Goal: Information Seeking & Learning: Learn about a topic

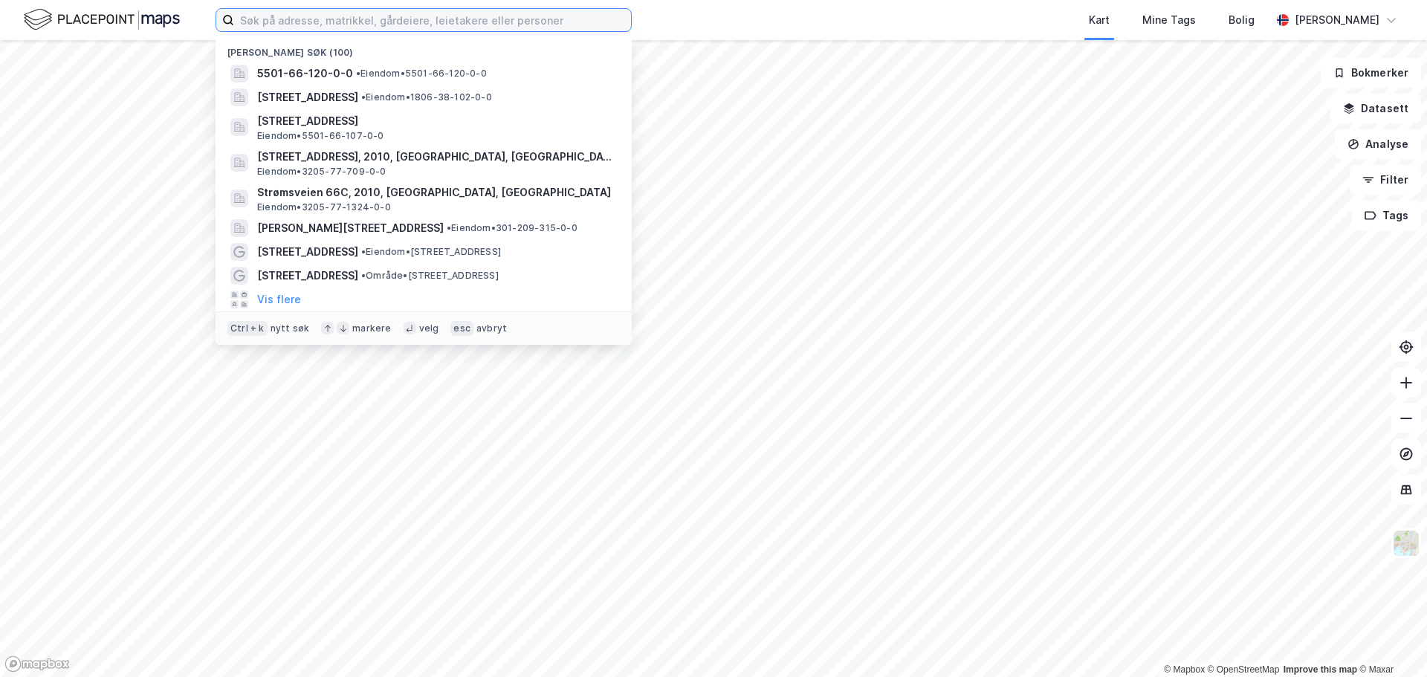
click at [356, 13] on input at bounding box center [432, 20] width 397 height 22
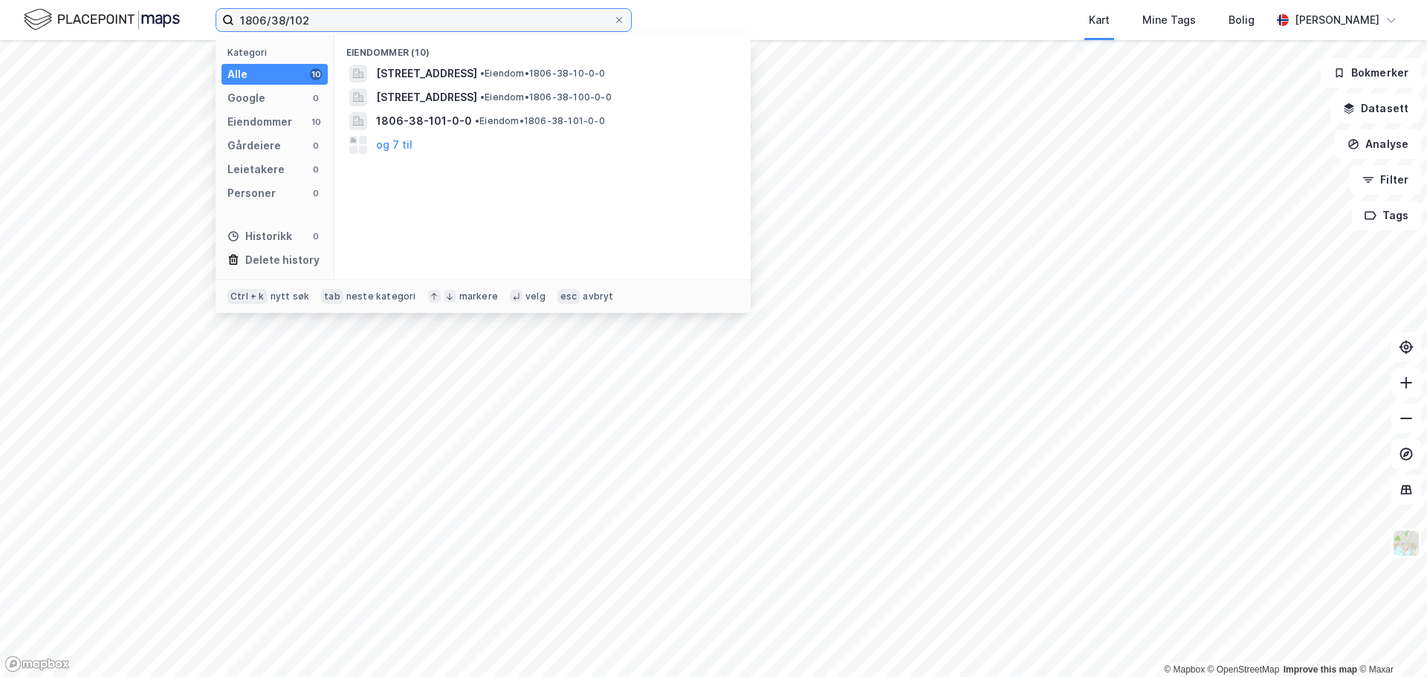
type input "1806/38/102"
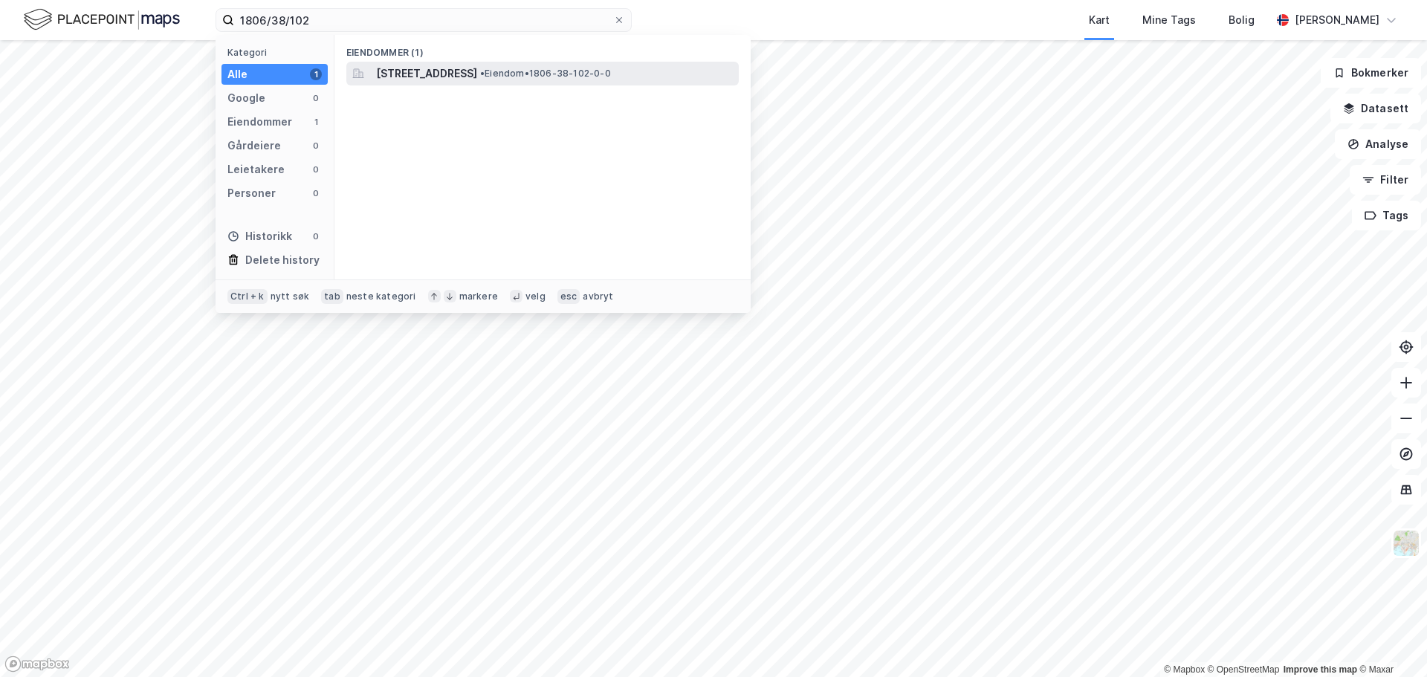
click at [477, 78] on span "[STREET_ADDRESS]" at bounding box center [426, 74] width 101 height 18
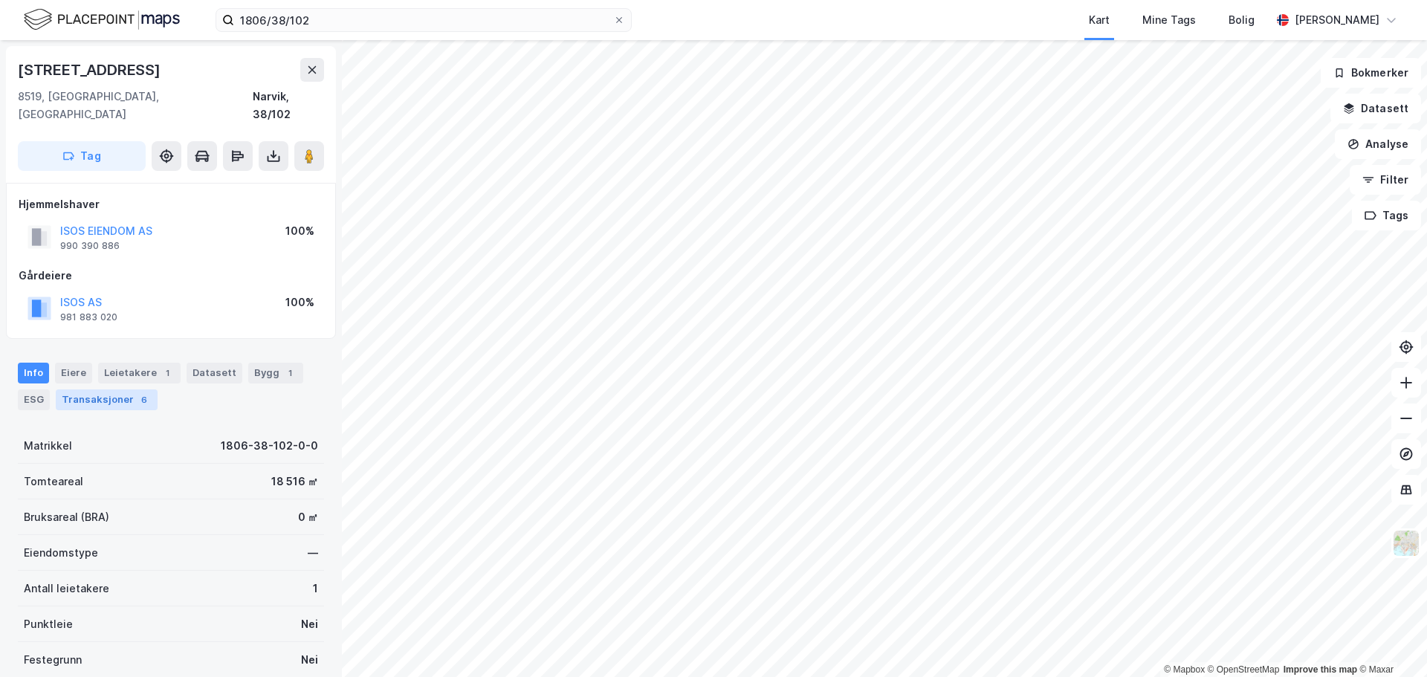
click at [110, 389] on div "Transaksjoner 6" at bounding box center [107, 399] width 102 height 21
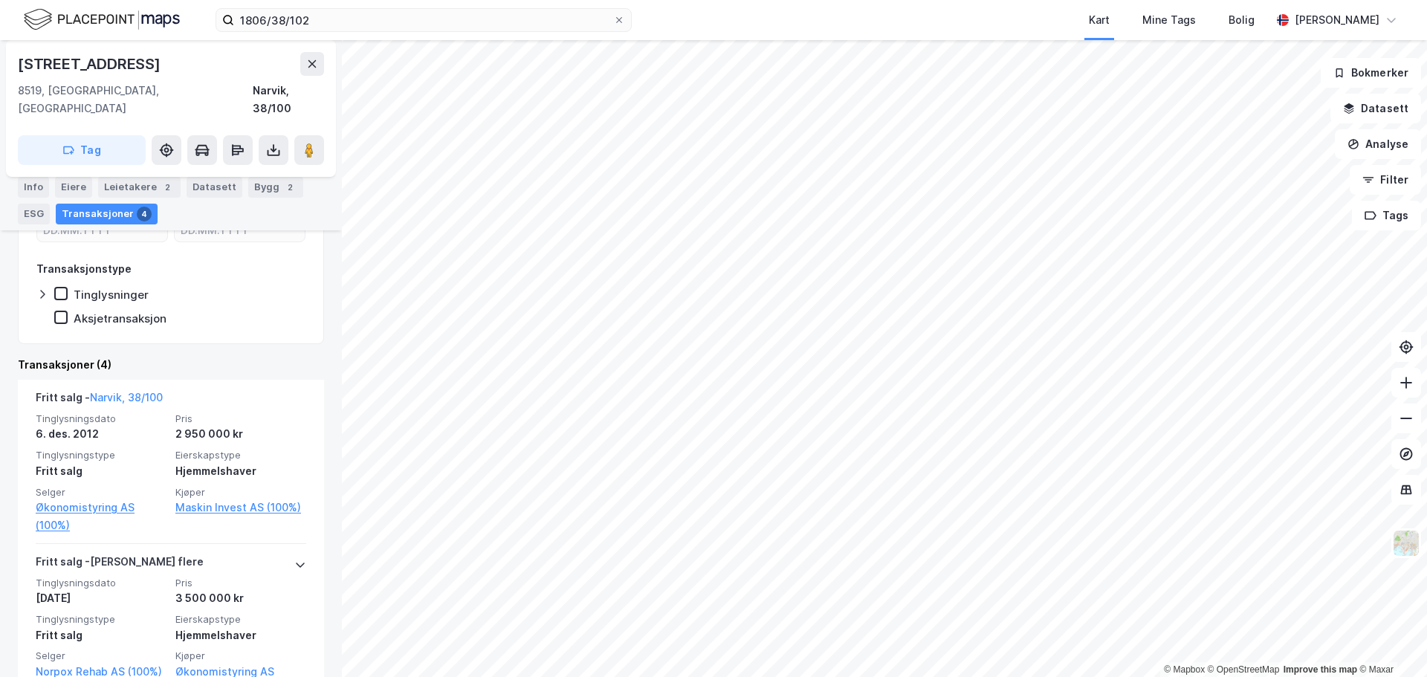
scroll to position [383, 0]
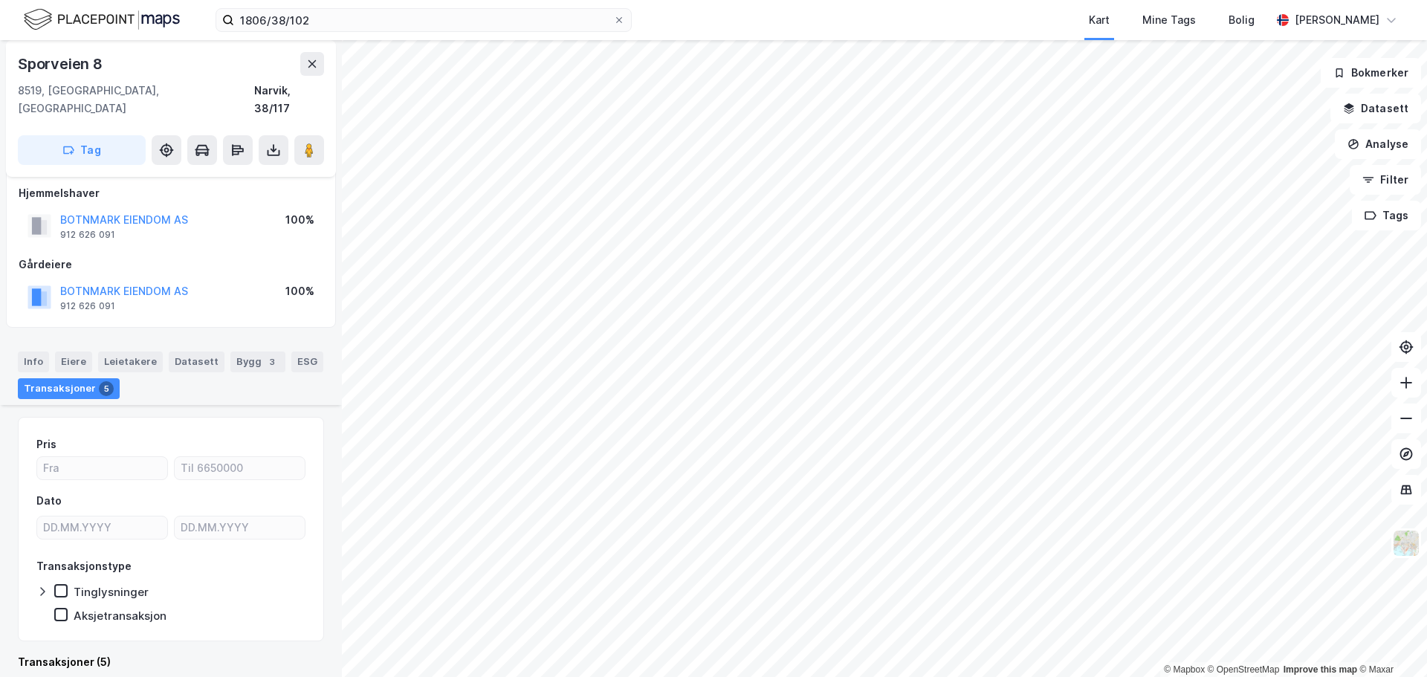
scroll to position [308, 0]
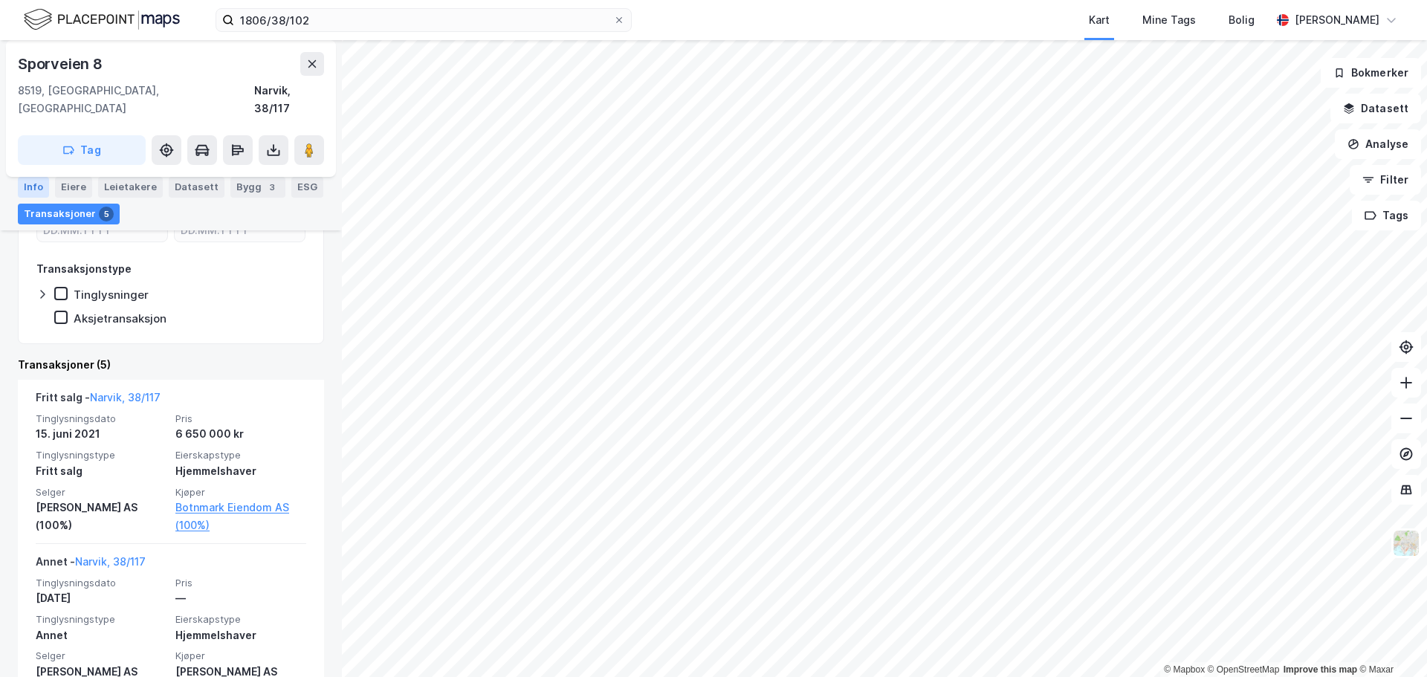
click at [39, 189] on div "Info" at bounding box center [33, 187] width 31 height 21
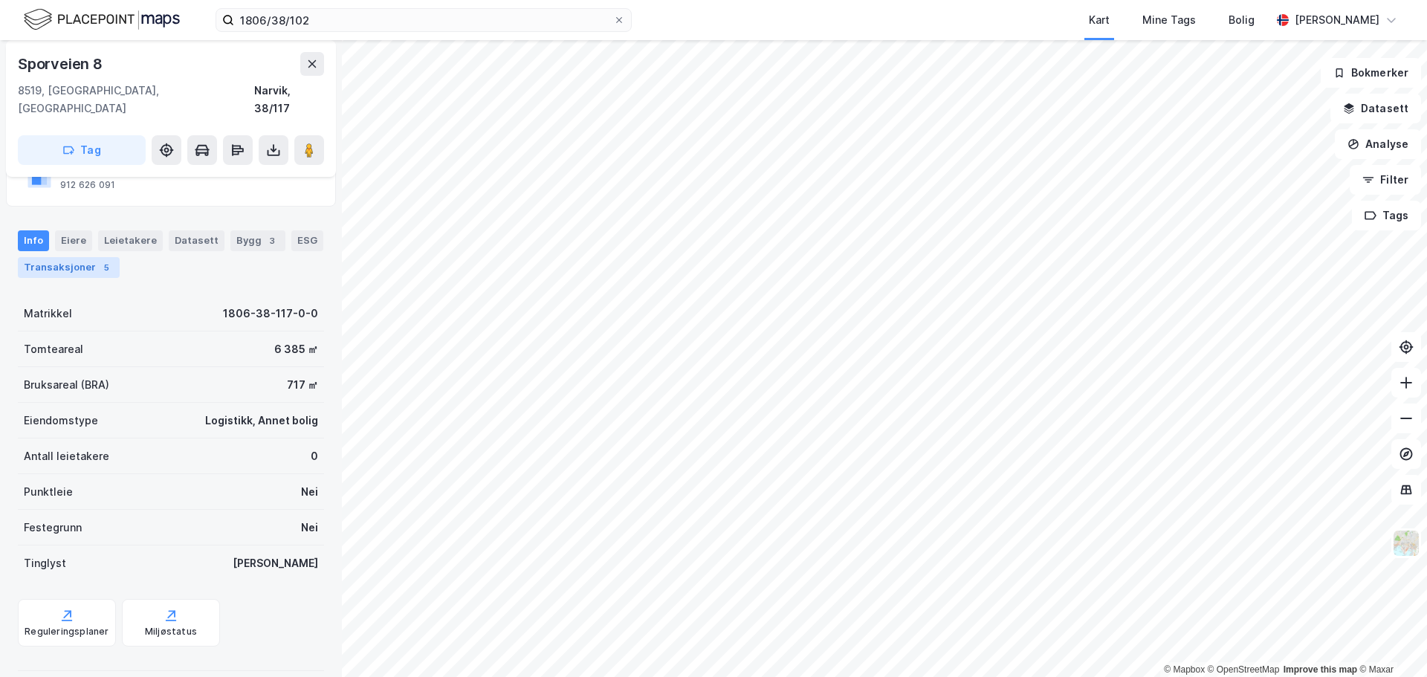
click at [65, 257] on div "Transaksjoner 5" at bounding box center [69, 267] width 102 height 21
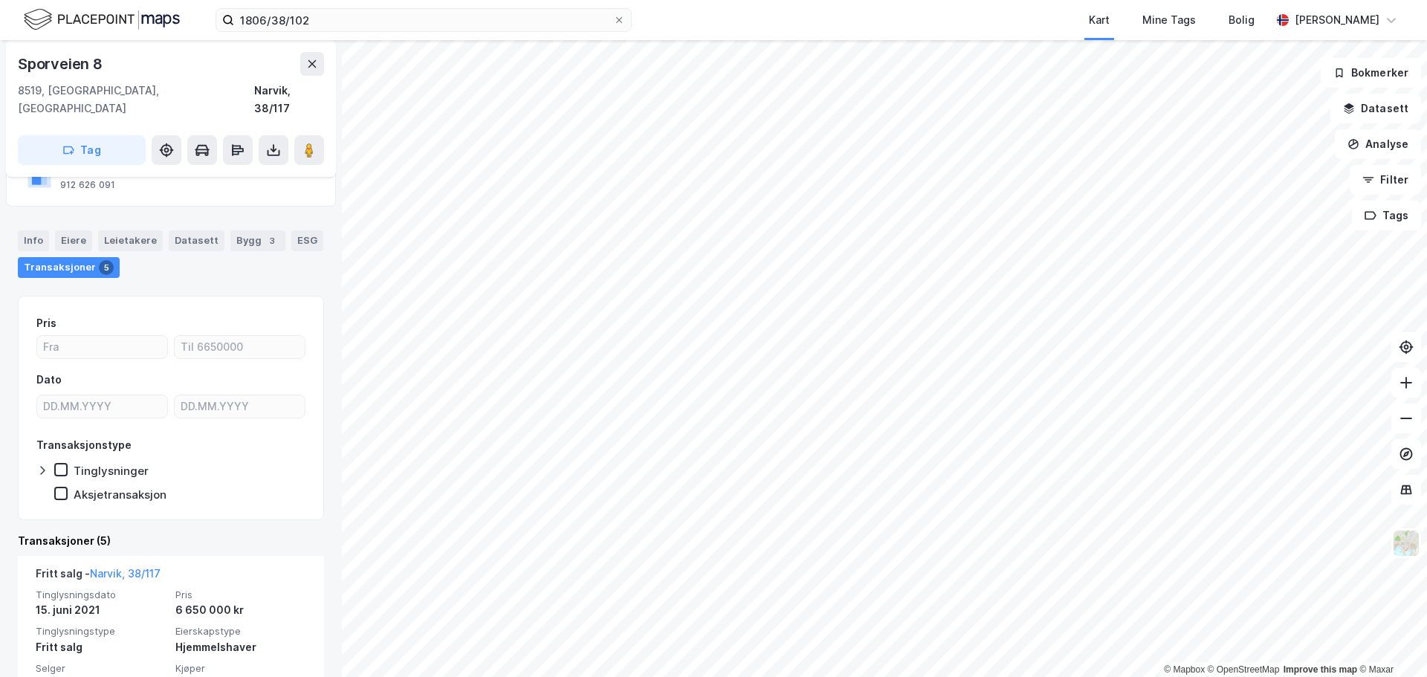
scroll to position [308, 0]
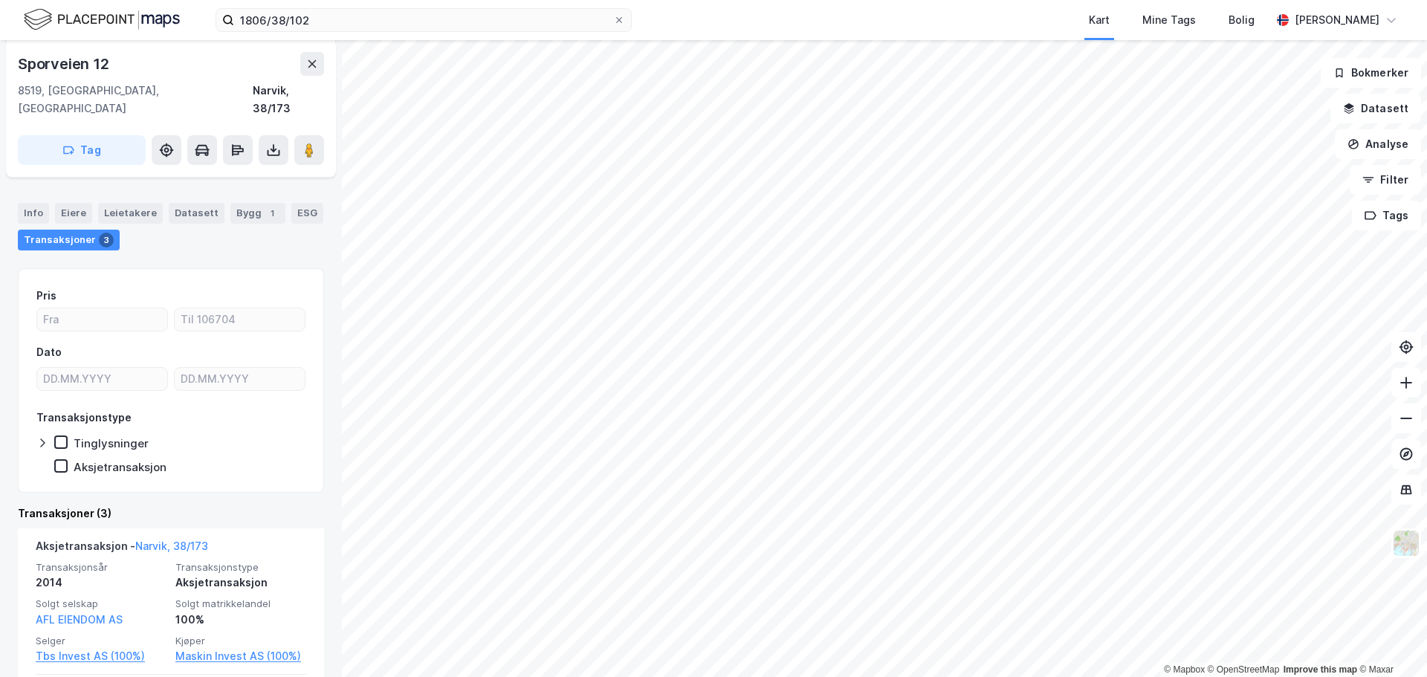
scroll to position [308, 0]
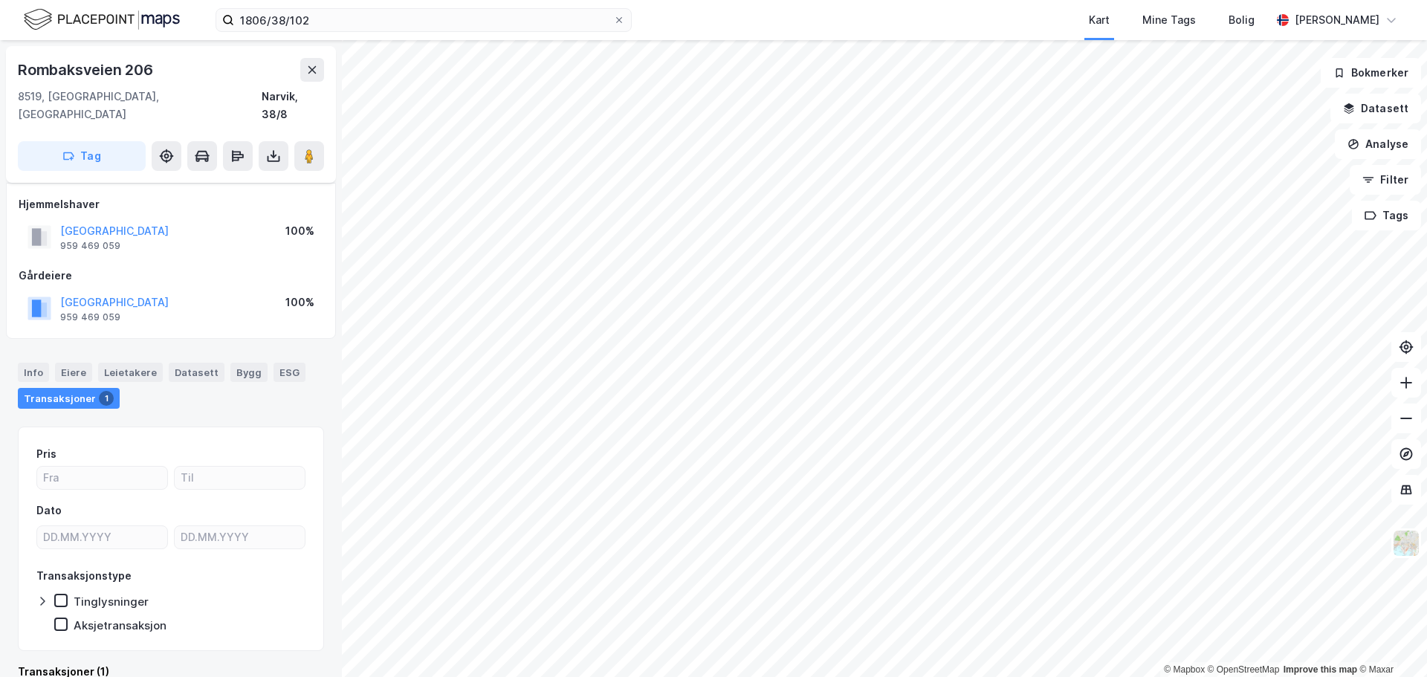
scroll to position [10, 0]
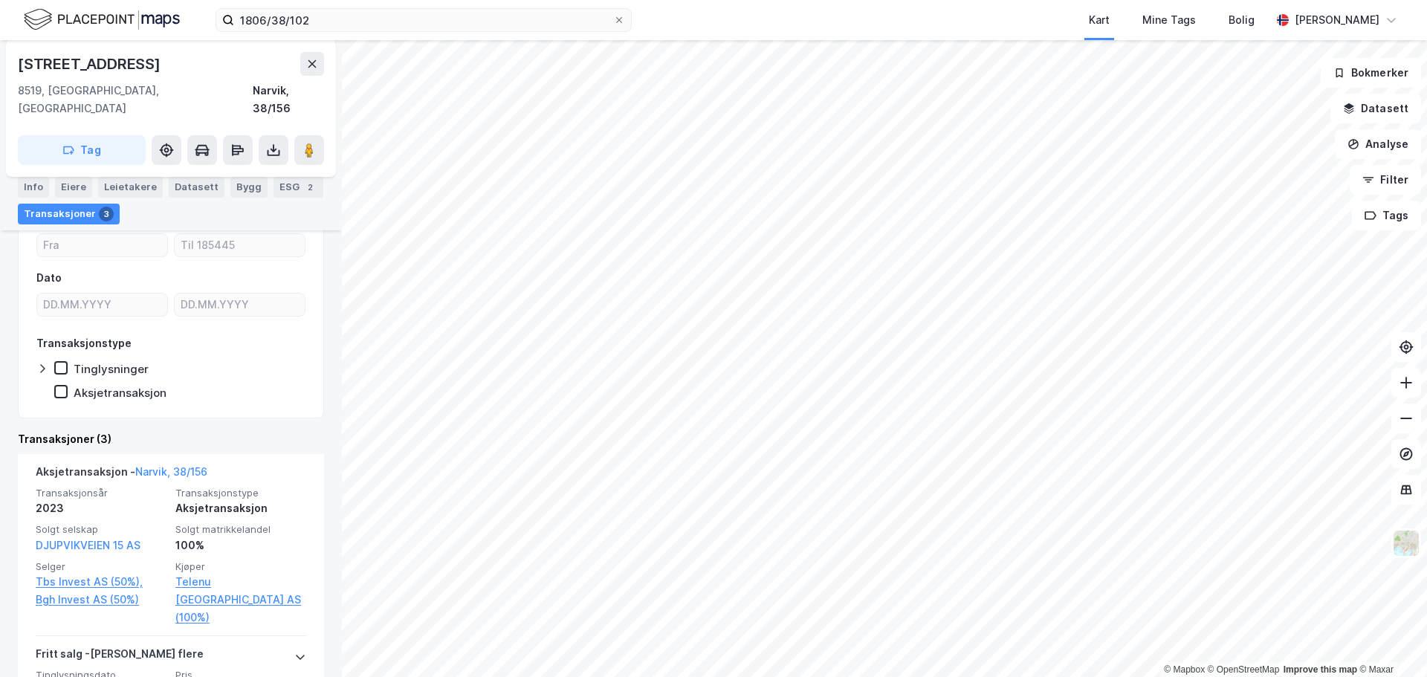
scroll to position [308, 0]
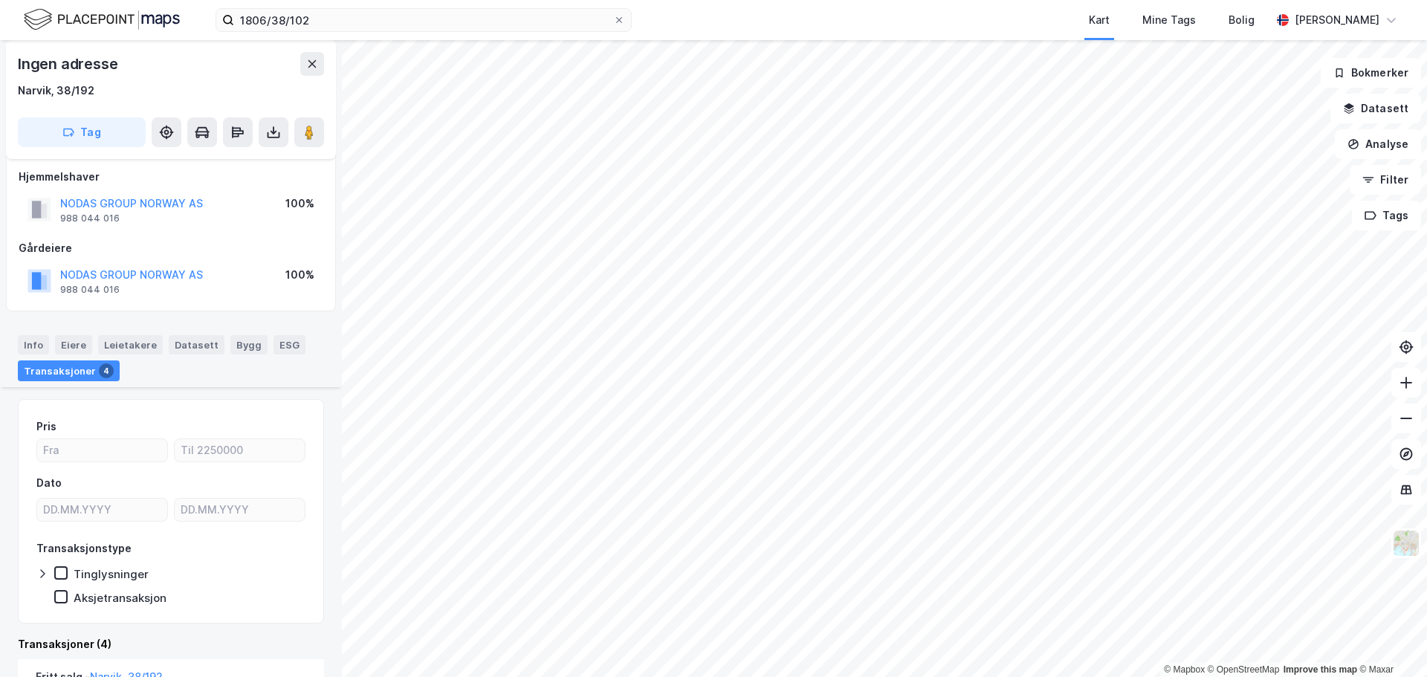
scroll to position [307, 0]
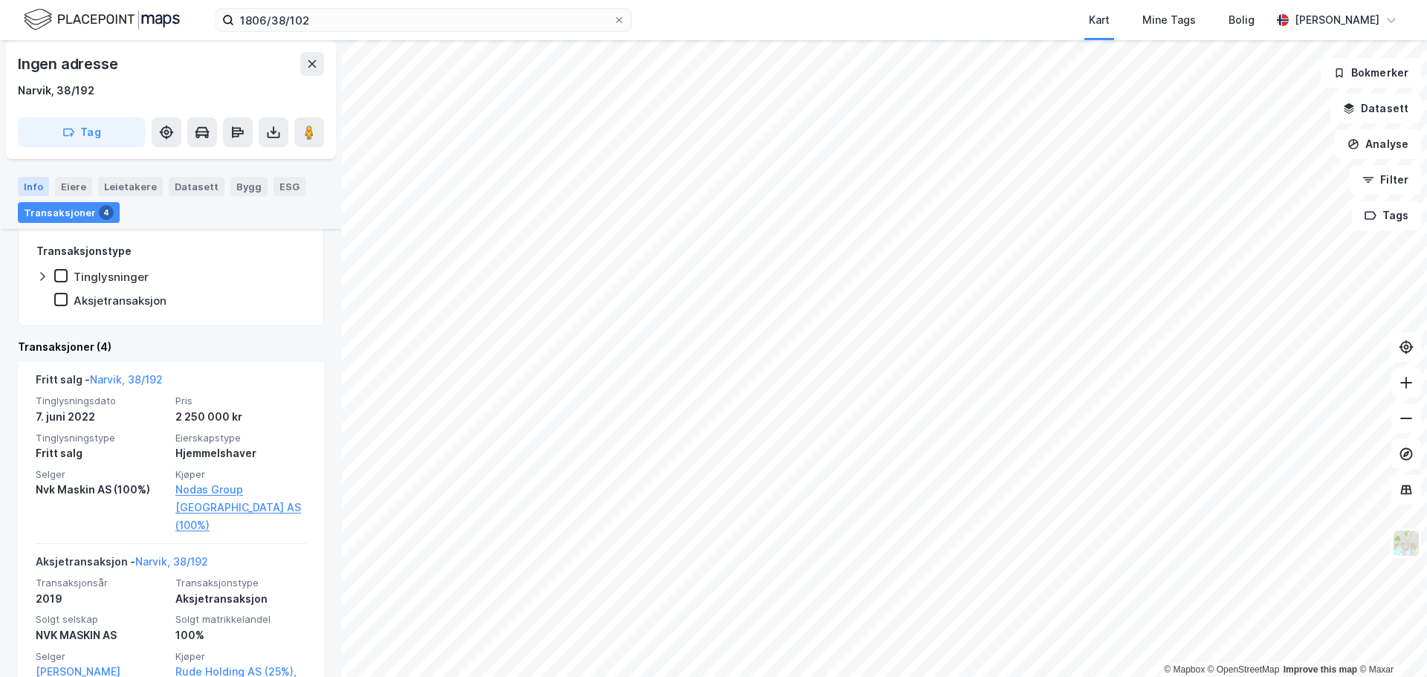
click at [37, 184] on div "Info" at bounding box center [33, 186] width 31 height 19
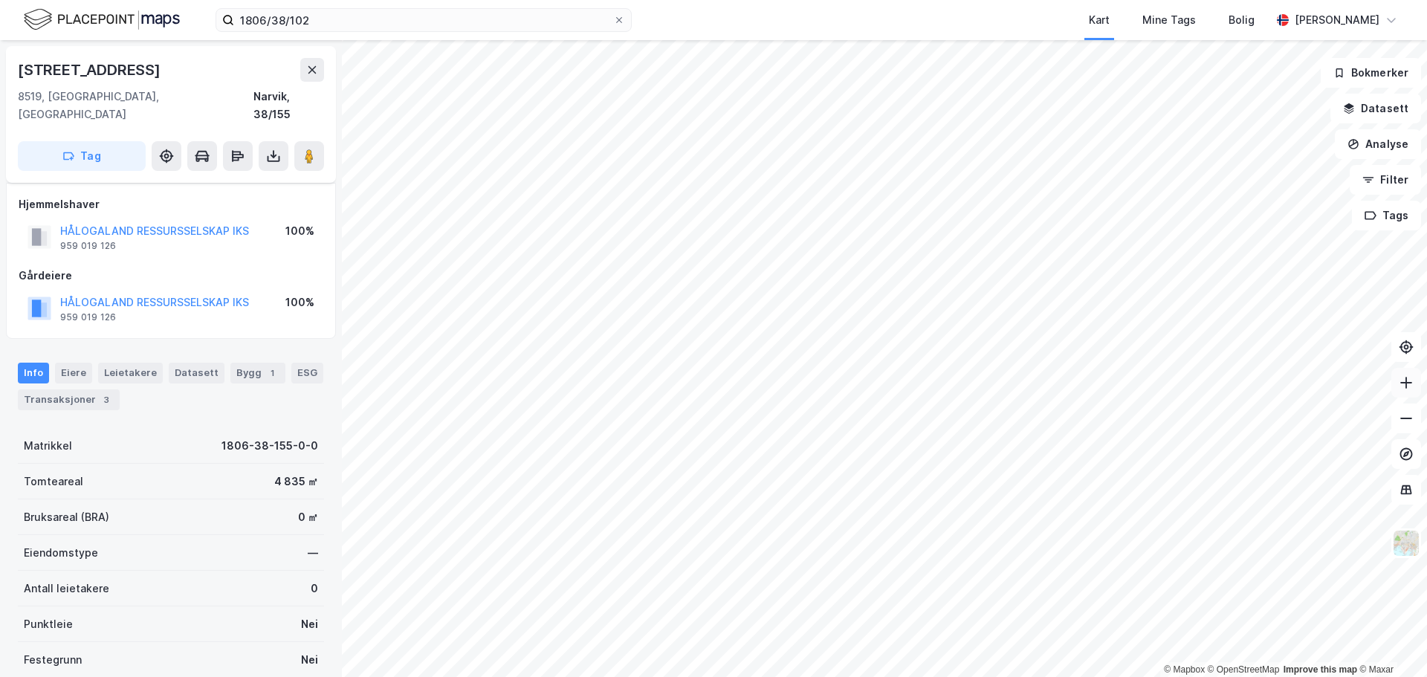
scroll to position [131, 0]
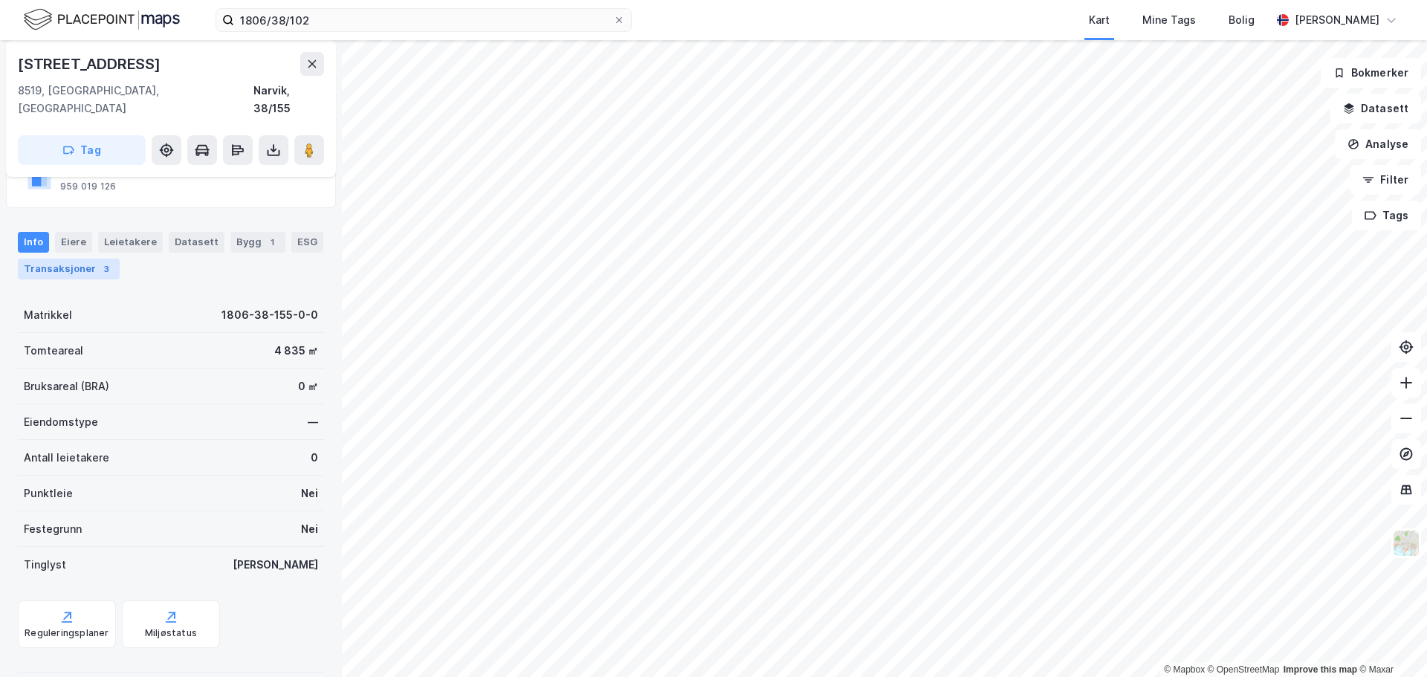
click at [99, 262] on div "3" at bounding box center [106, 269] width 15 height 15
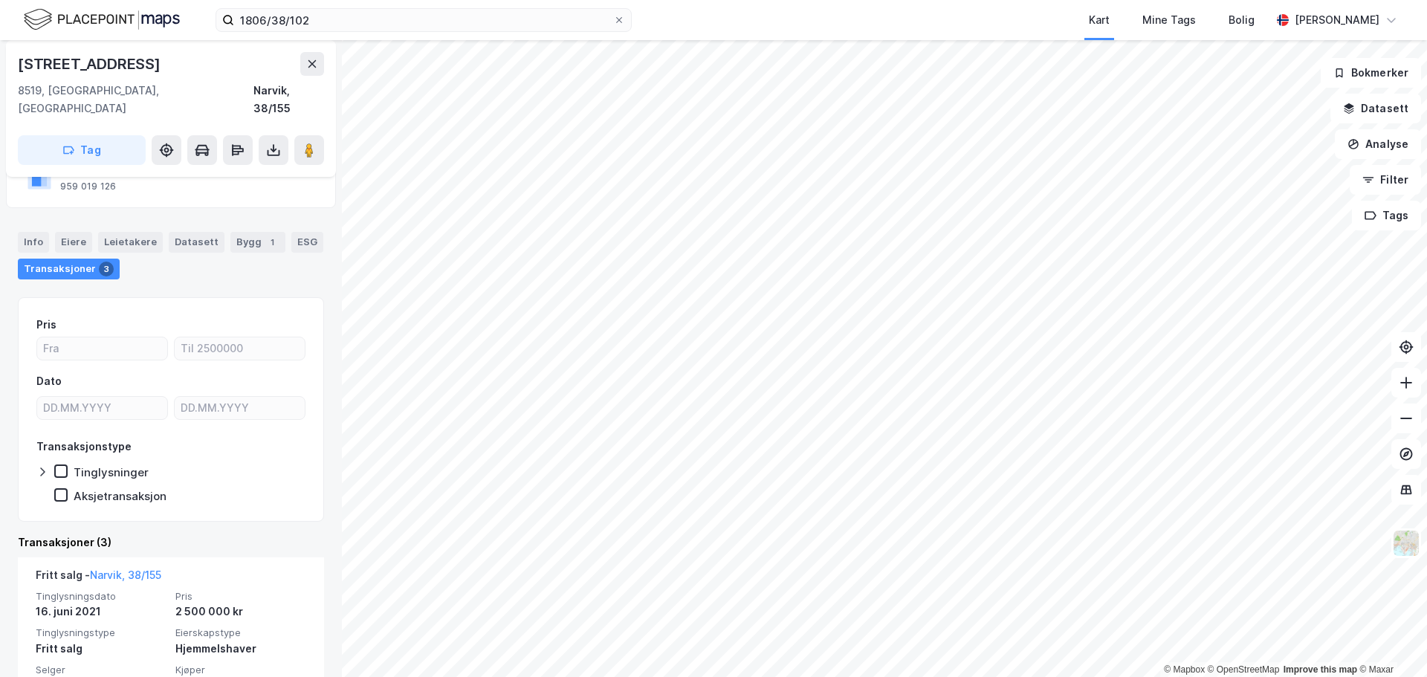
scroll to position [279, 0]
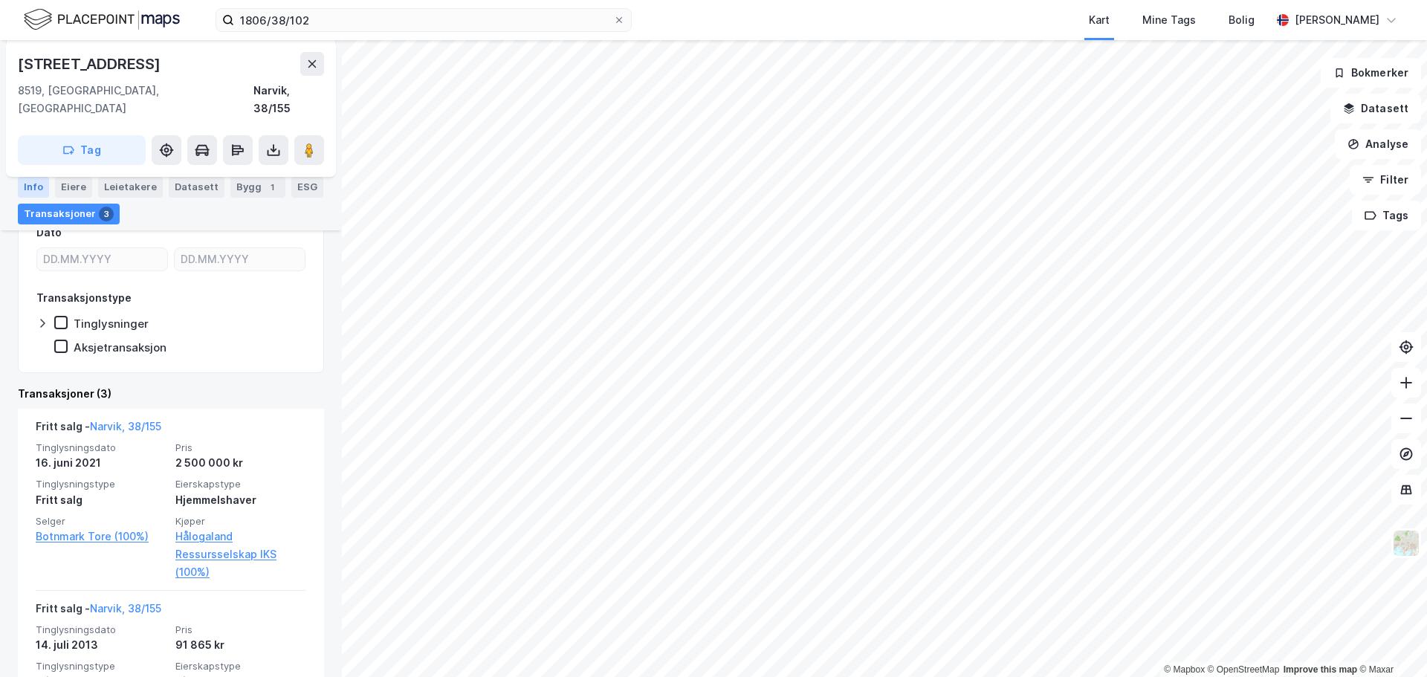
click at [41, 186] on div "Info" at bounding box center [33, 187] width 31 height 21
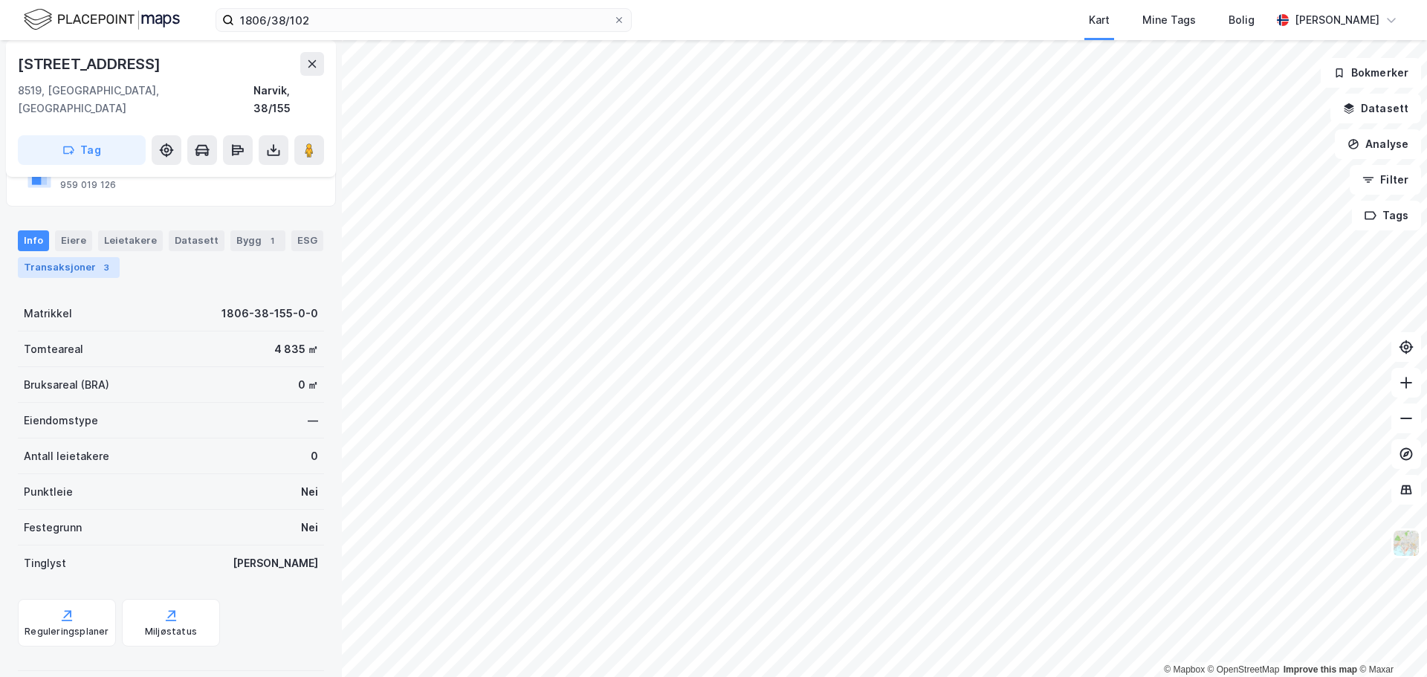
click at [72, 257] on div "Transaksjoner 3" at bounding box center [69, 267] width 102 height 21
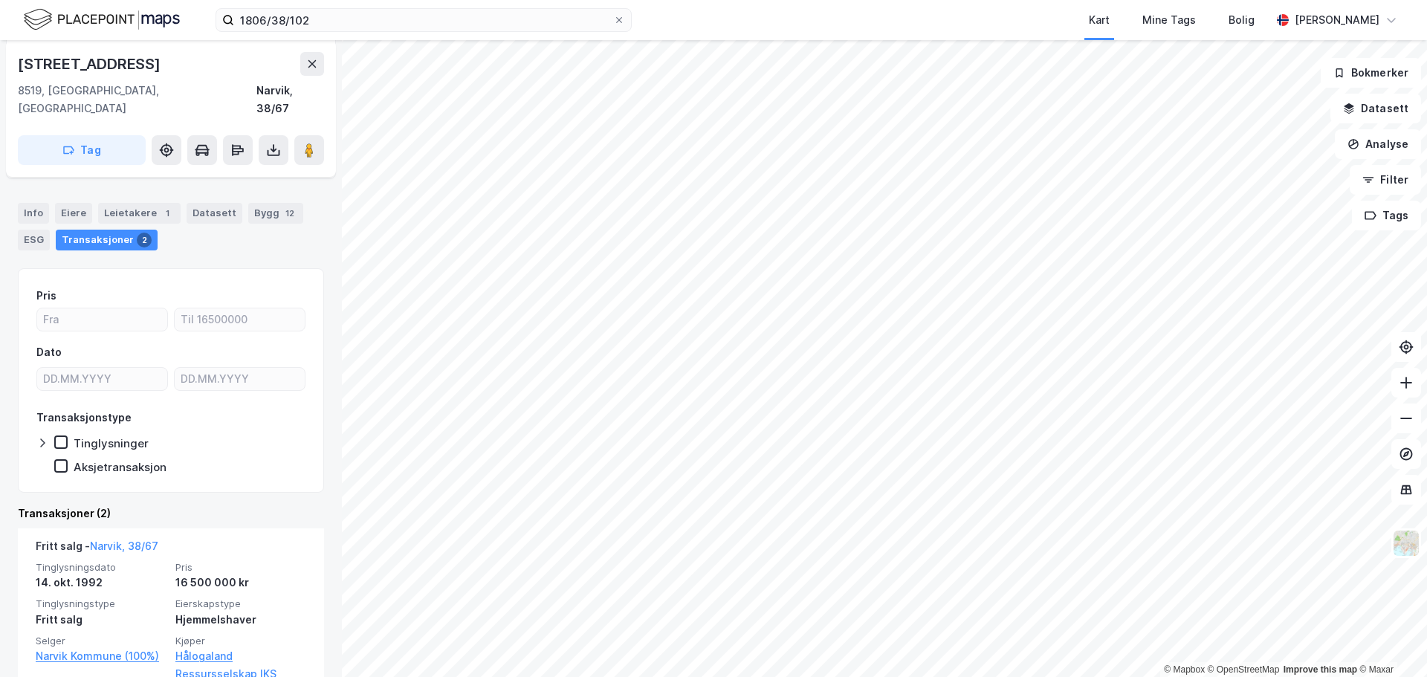
scroll to position [234, 0]
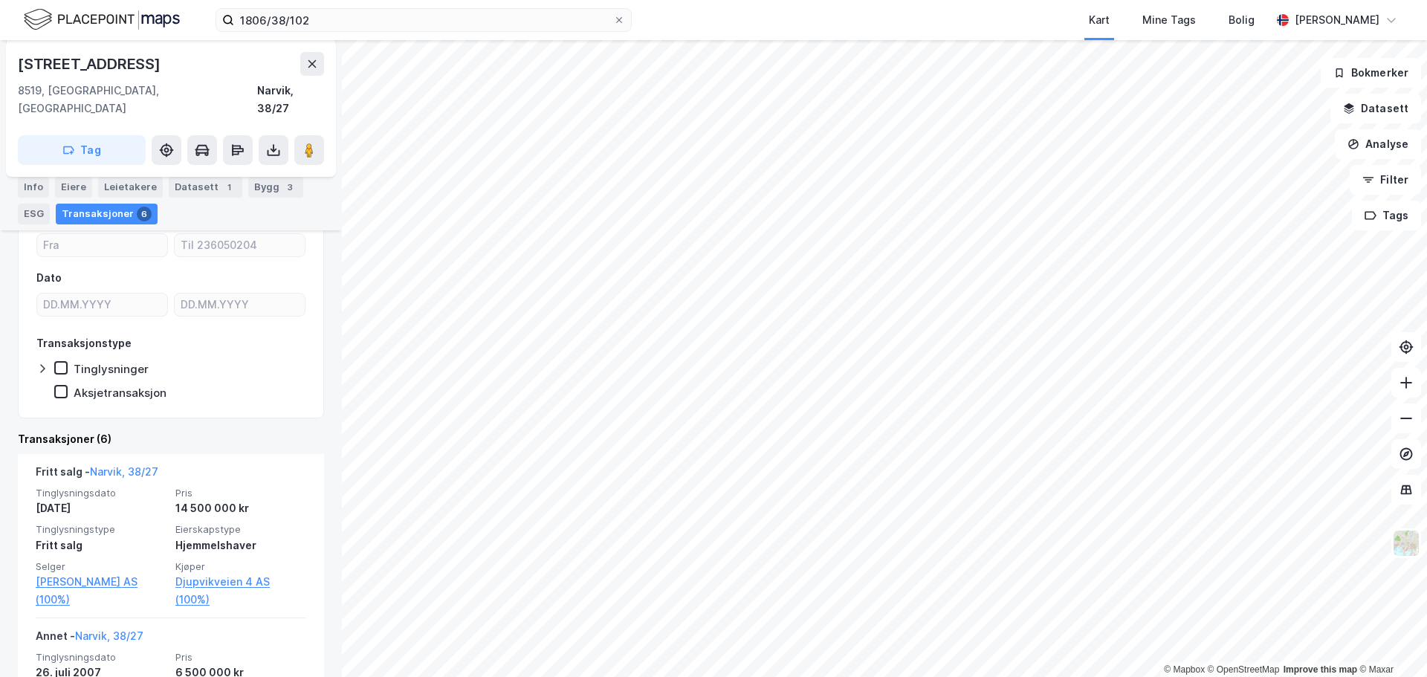
scroll to position [308, 0]
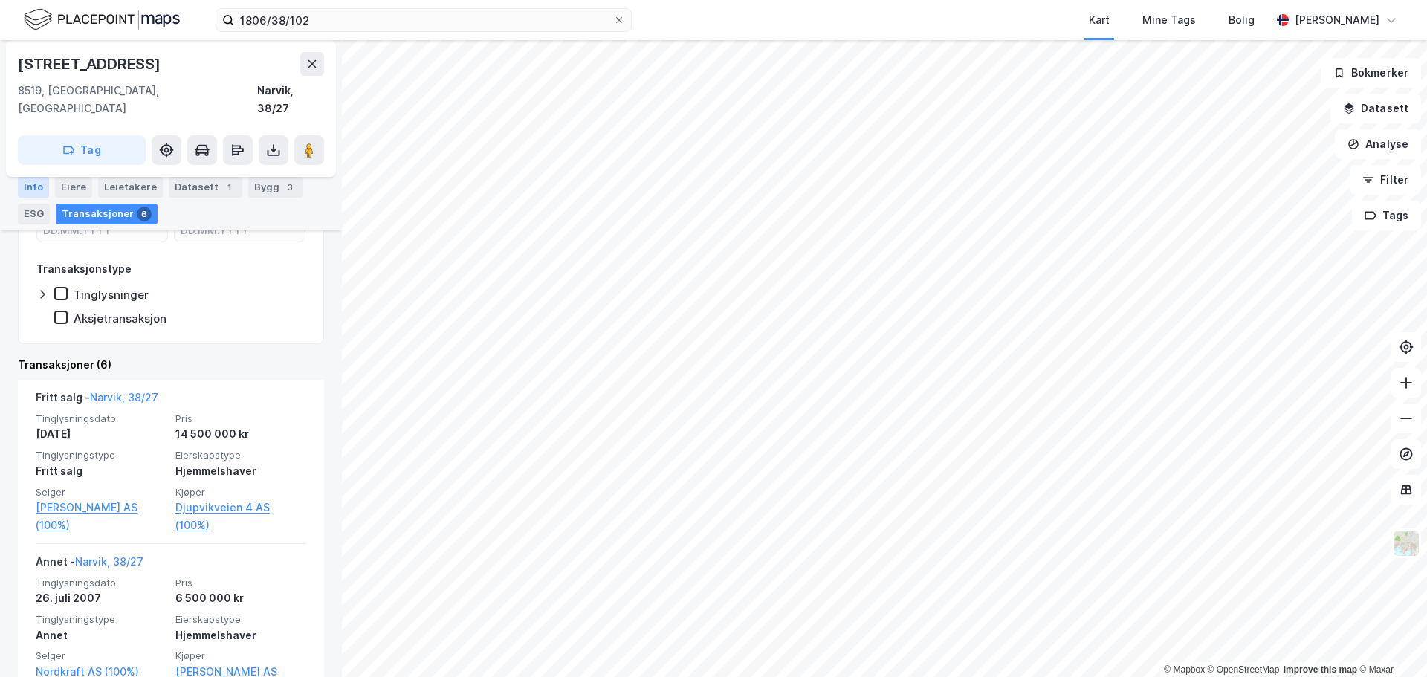
click at [34, 185] on div "Info" at bounding box center [33, 187] width 31 height 21
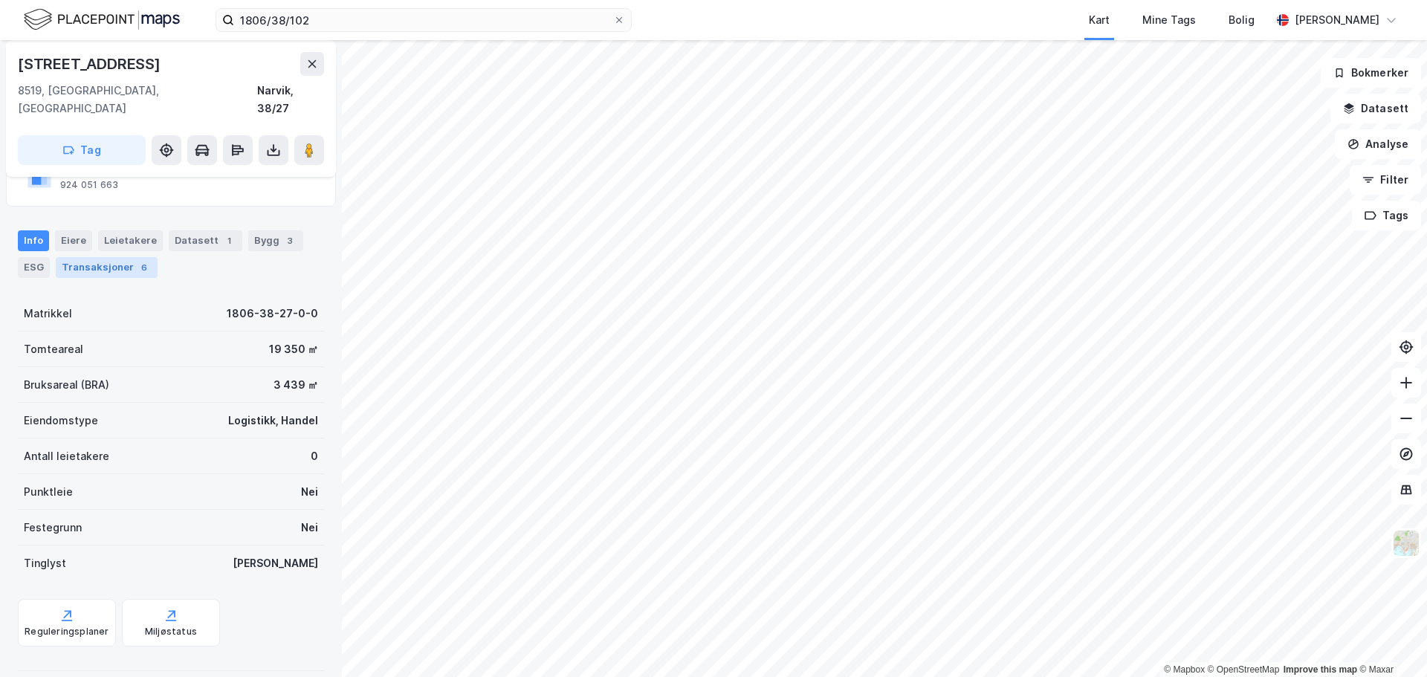
click at [97, 257] on div "Transaksjoner 6" at bounding box center [107, 267] width 102 height 21
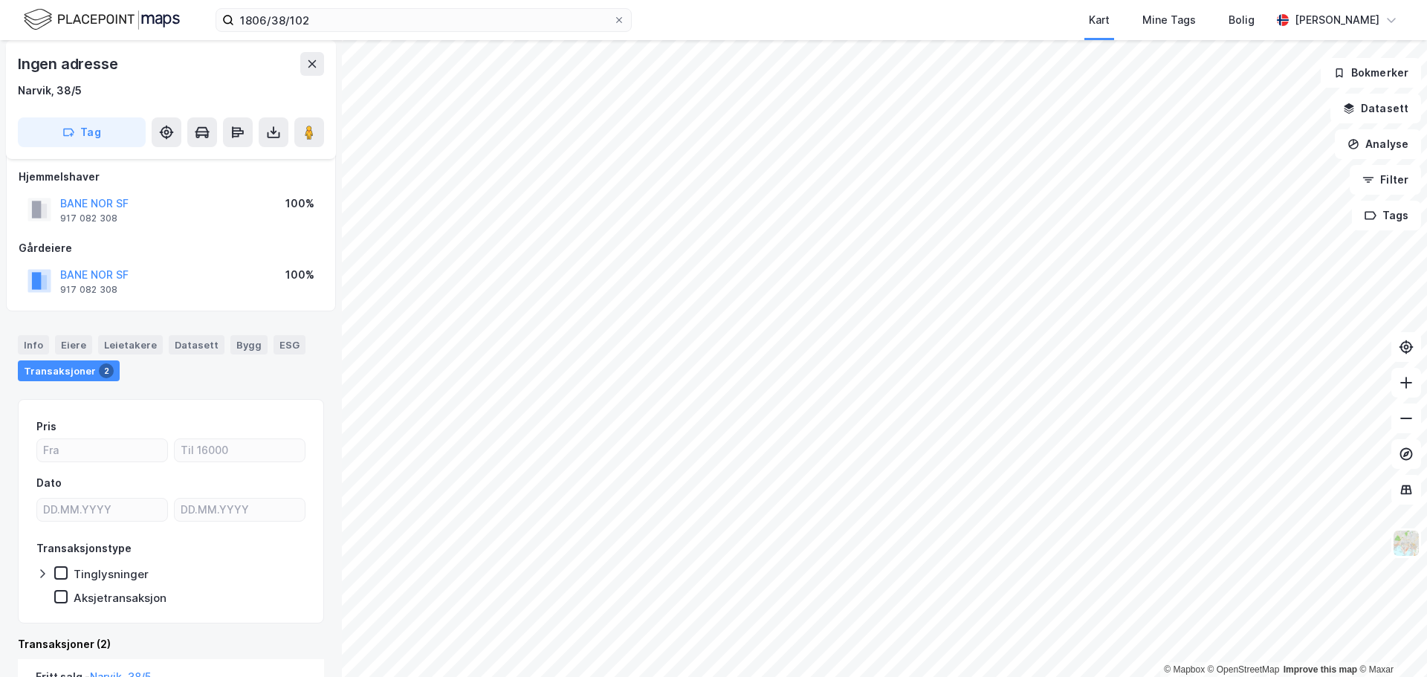
scroll to position [302, 0]
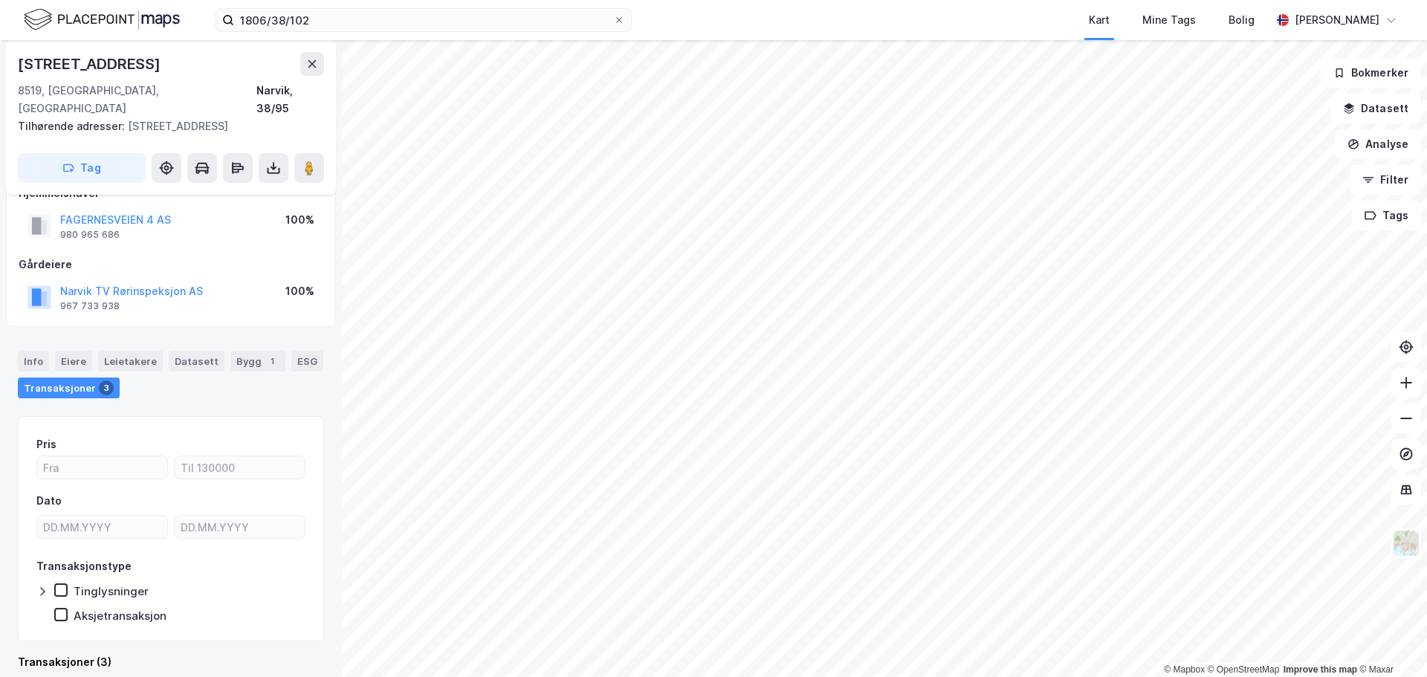
scroll to position [252, 0]
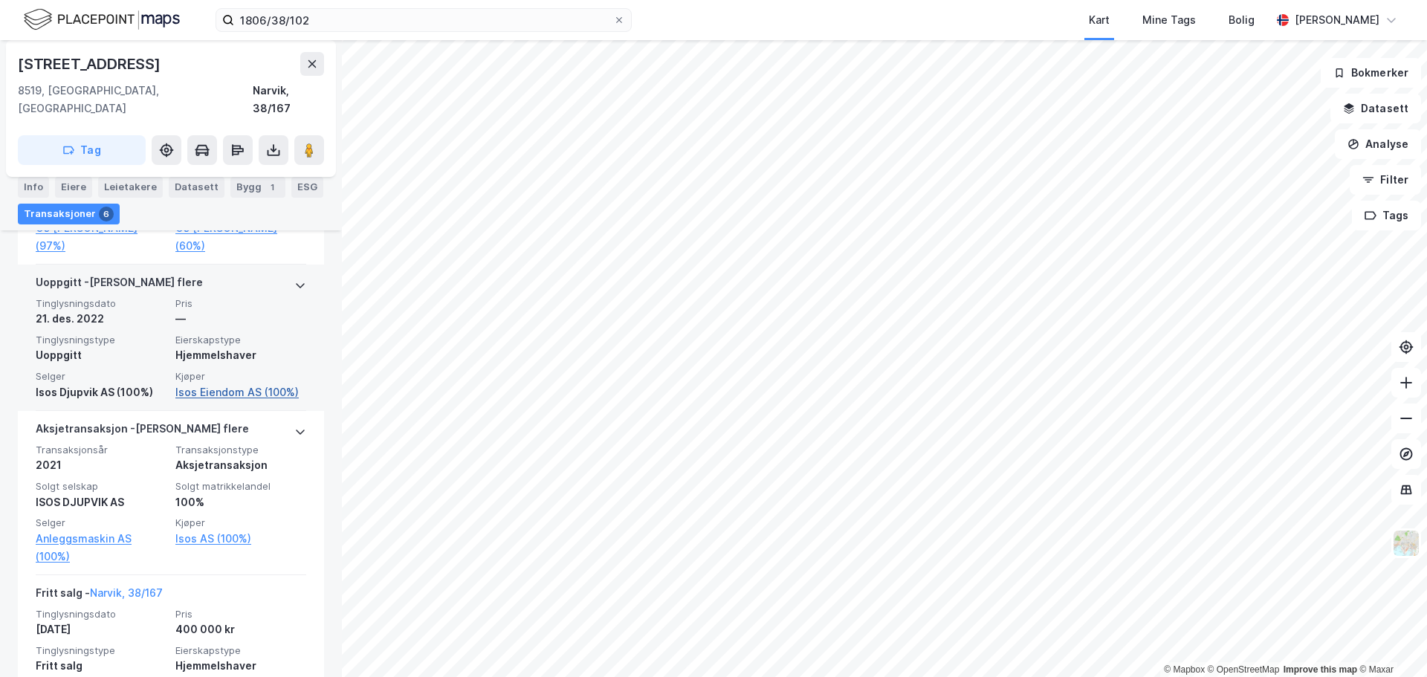
scroll to position [234, 0]
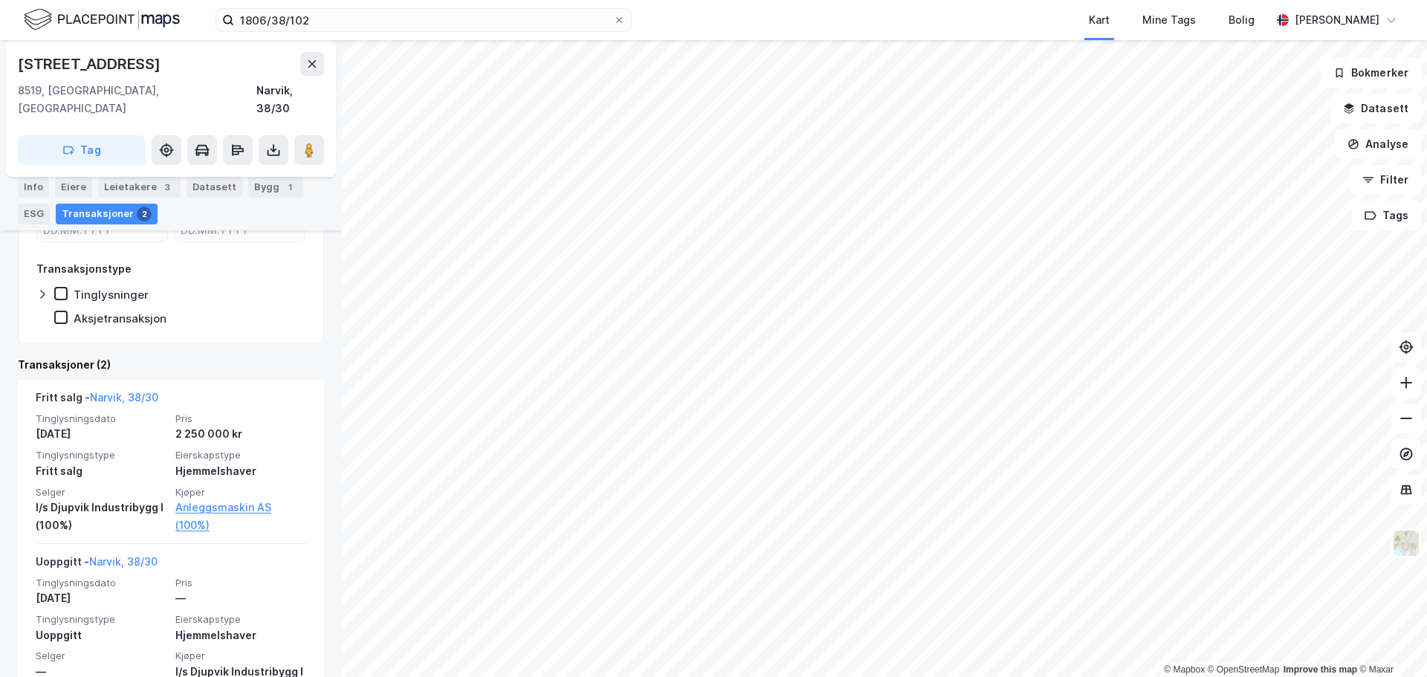
scroll to position [339, 0]
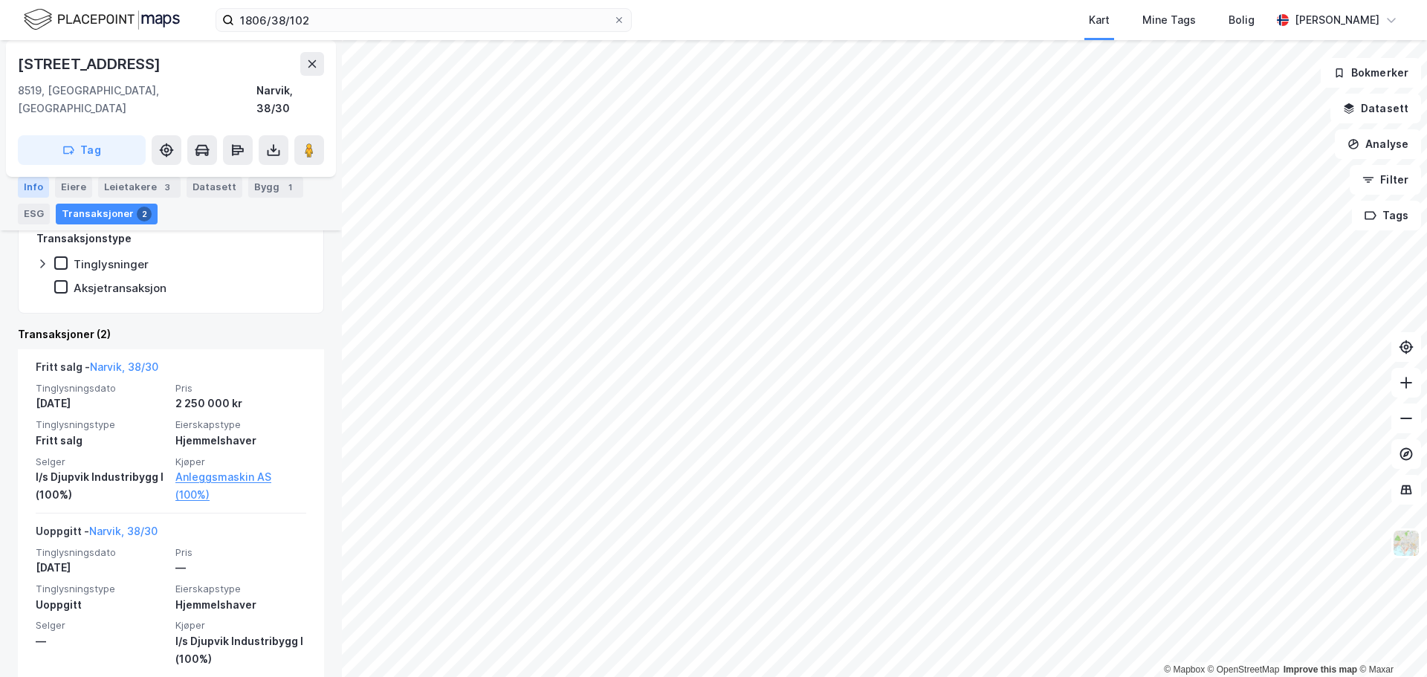
click at [28, 184] on div "Info" at bounding box center [33, 187] width 31 height 21
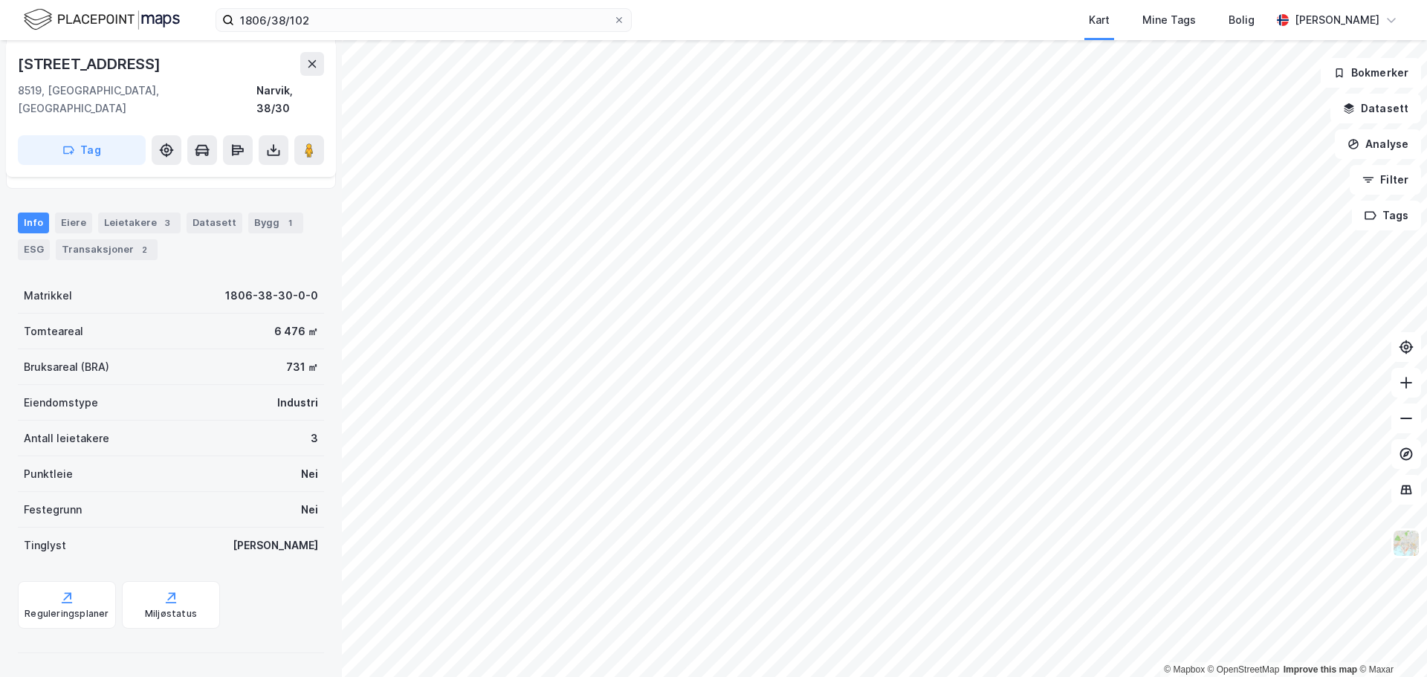
scroll to position [132, 0]
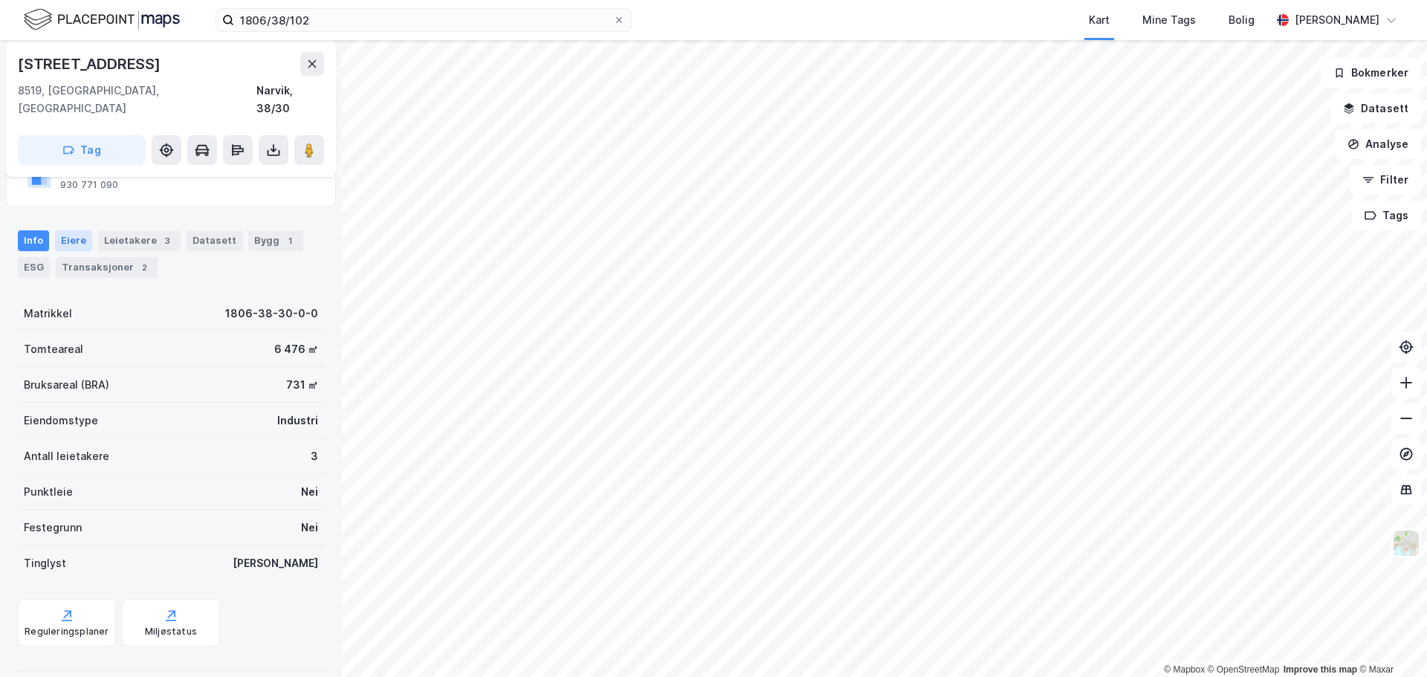
click at [71, 230] on div "Eiere" at bounding box center [73, 240] width 37 height 21
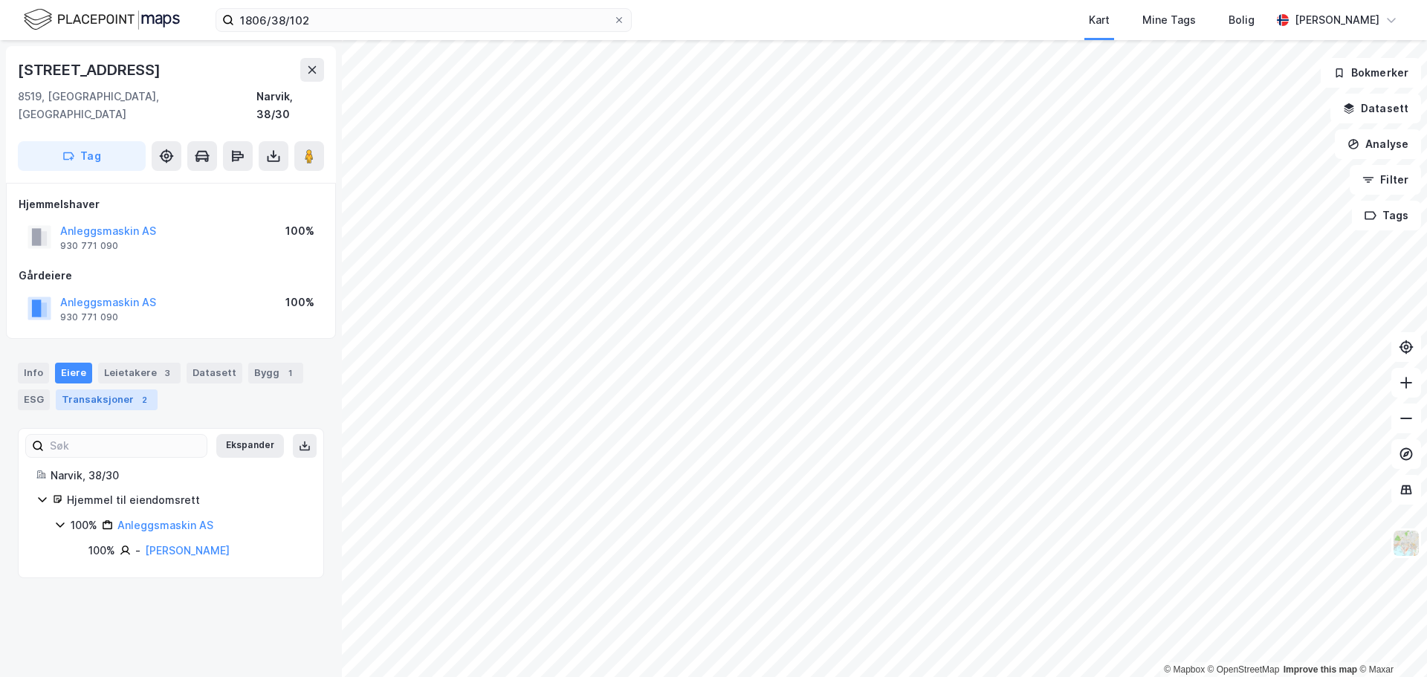
click at [82, 389] on div "Transaksjoner 2" at bounding box center [107, 399] width 102 height 21
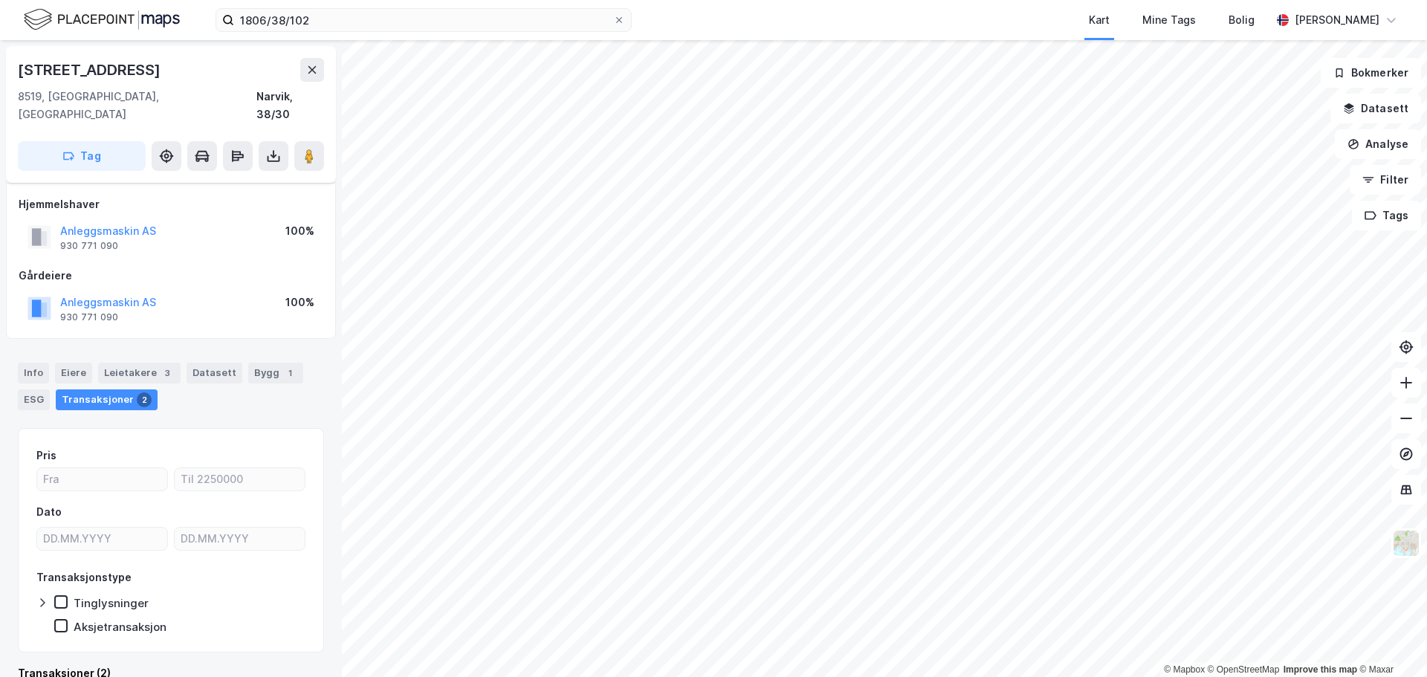
scroll to position [223, 0]
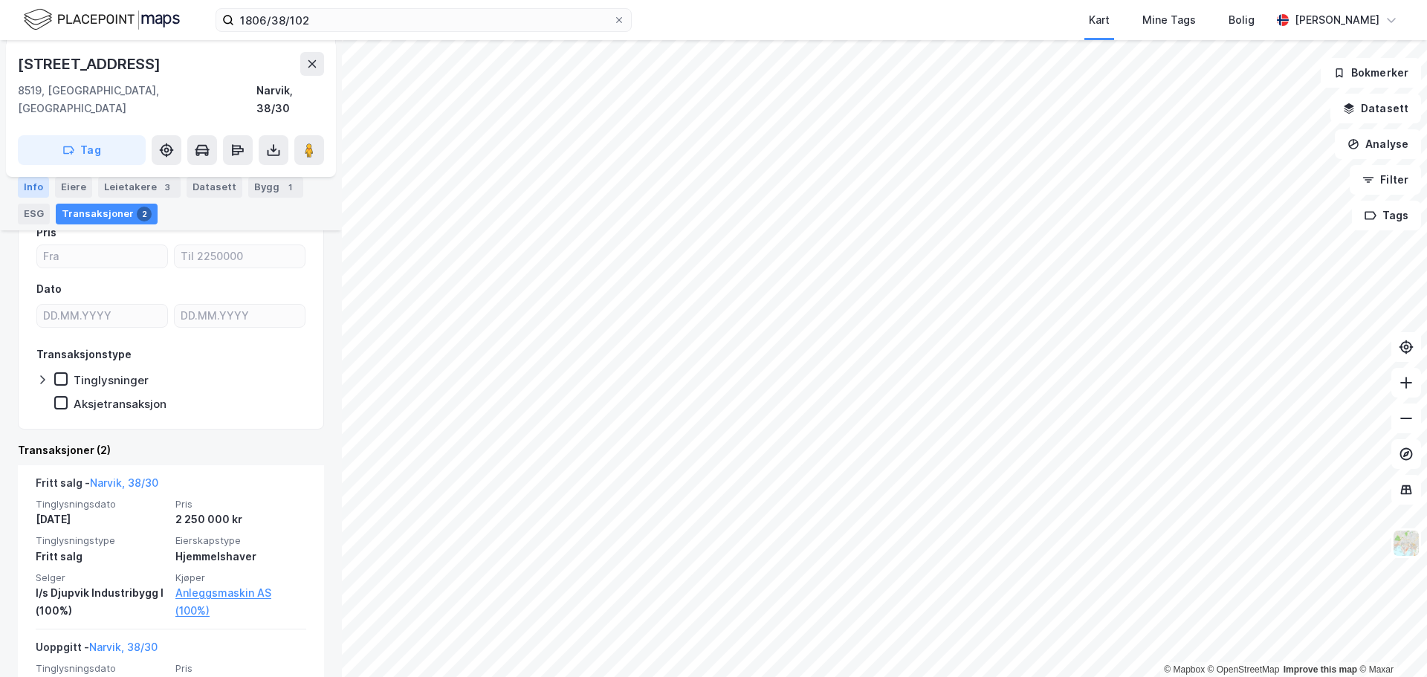
click at [40, 188] on div "Info" at bounding box center [33, 187] width 31 height 21
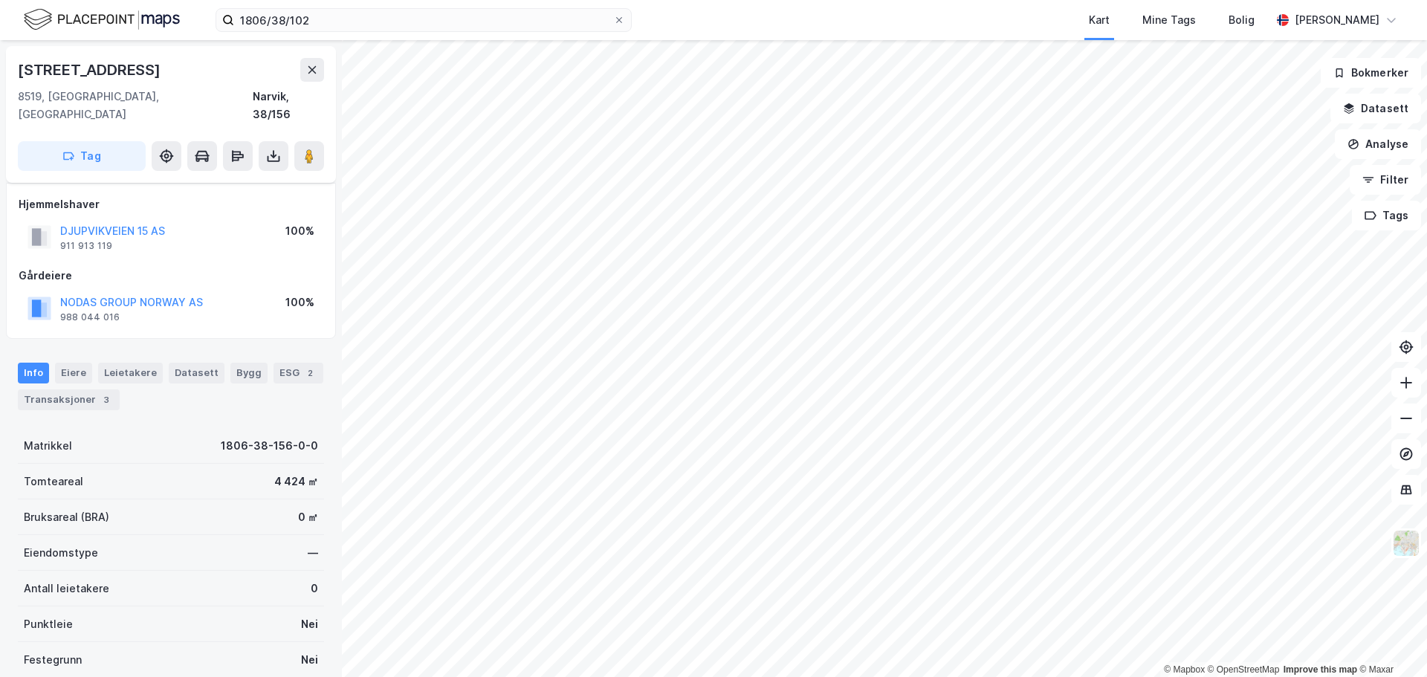
scroll to position [132, 0]
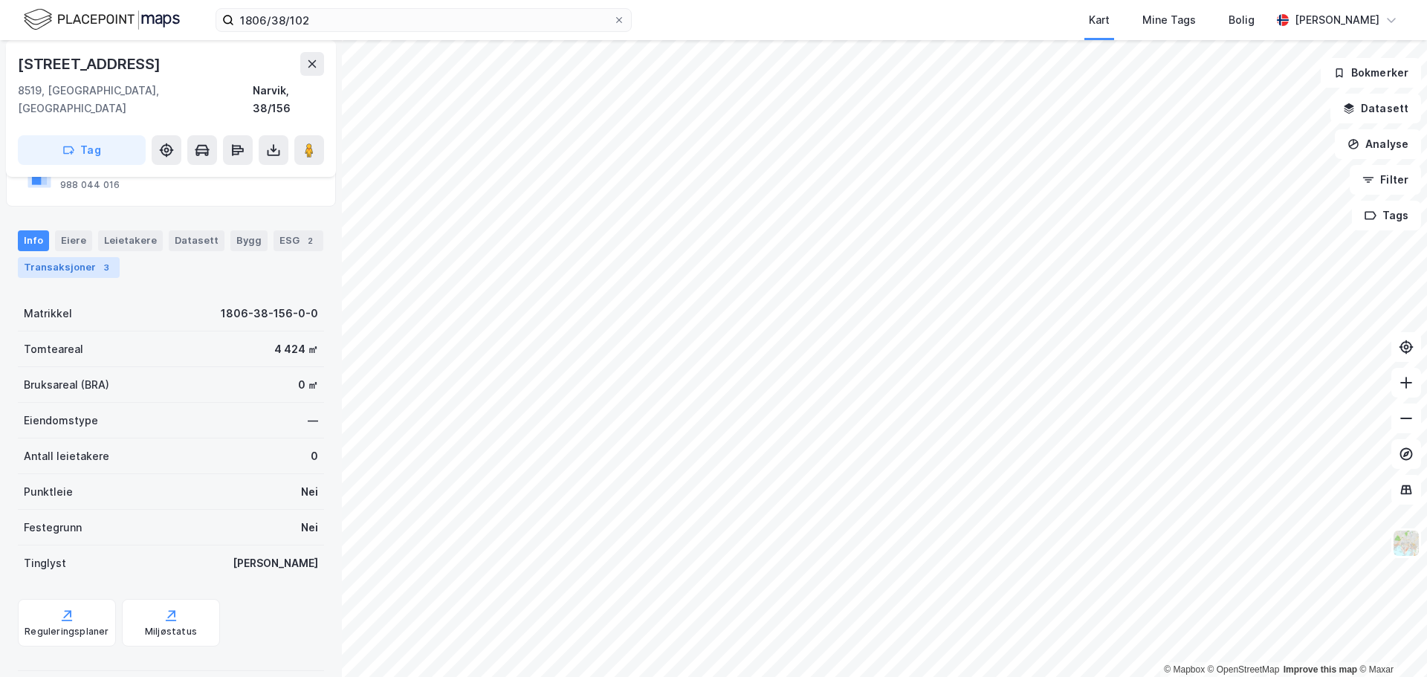
click at [91, 257] on div "Transaksjoner 3" at bounding box center [69, 267] width 102 height 21
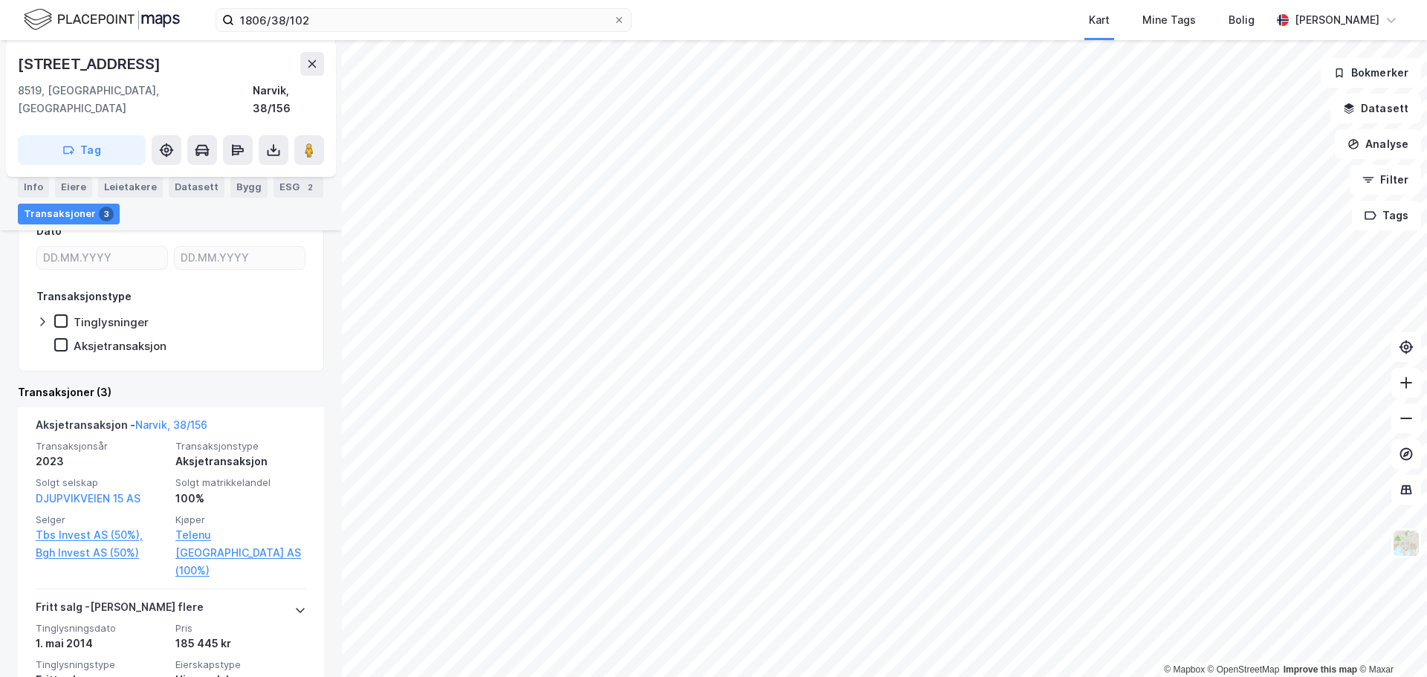
scroll to position [355, 0]
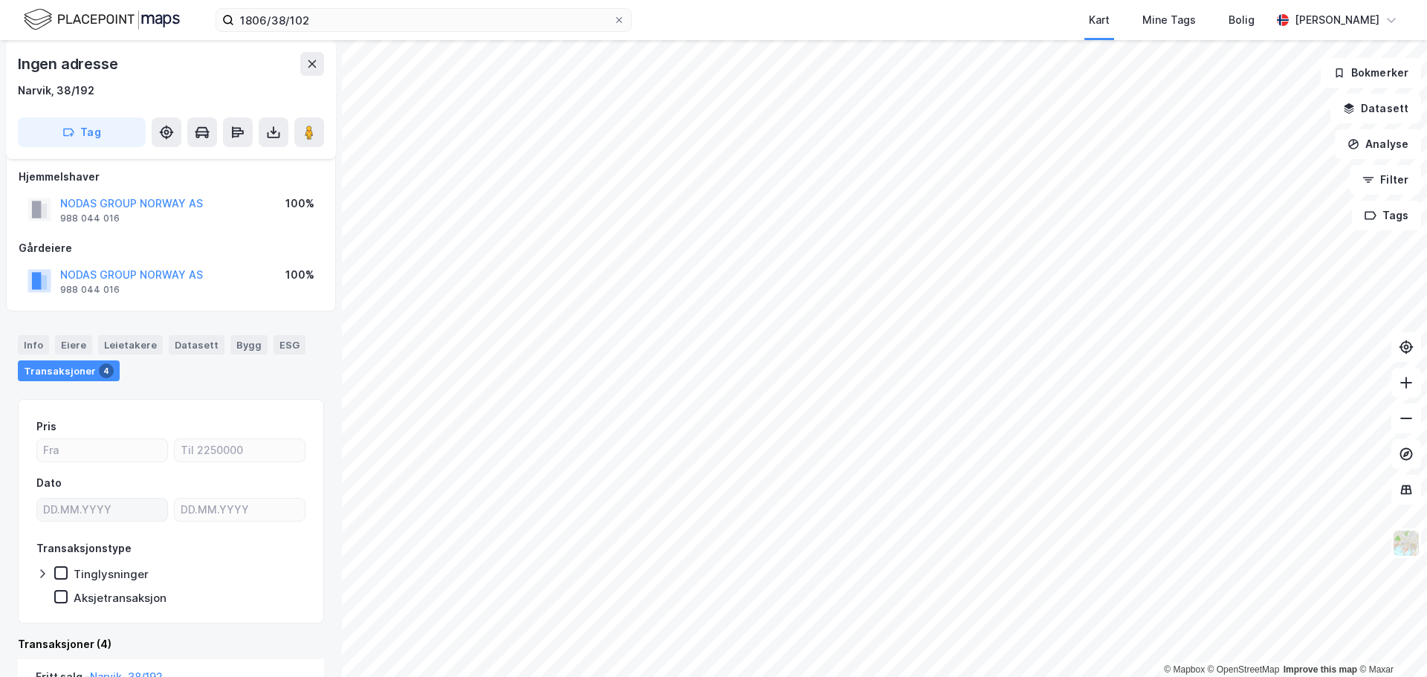
scroll to position [233, 0]
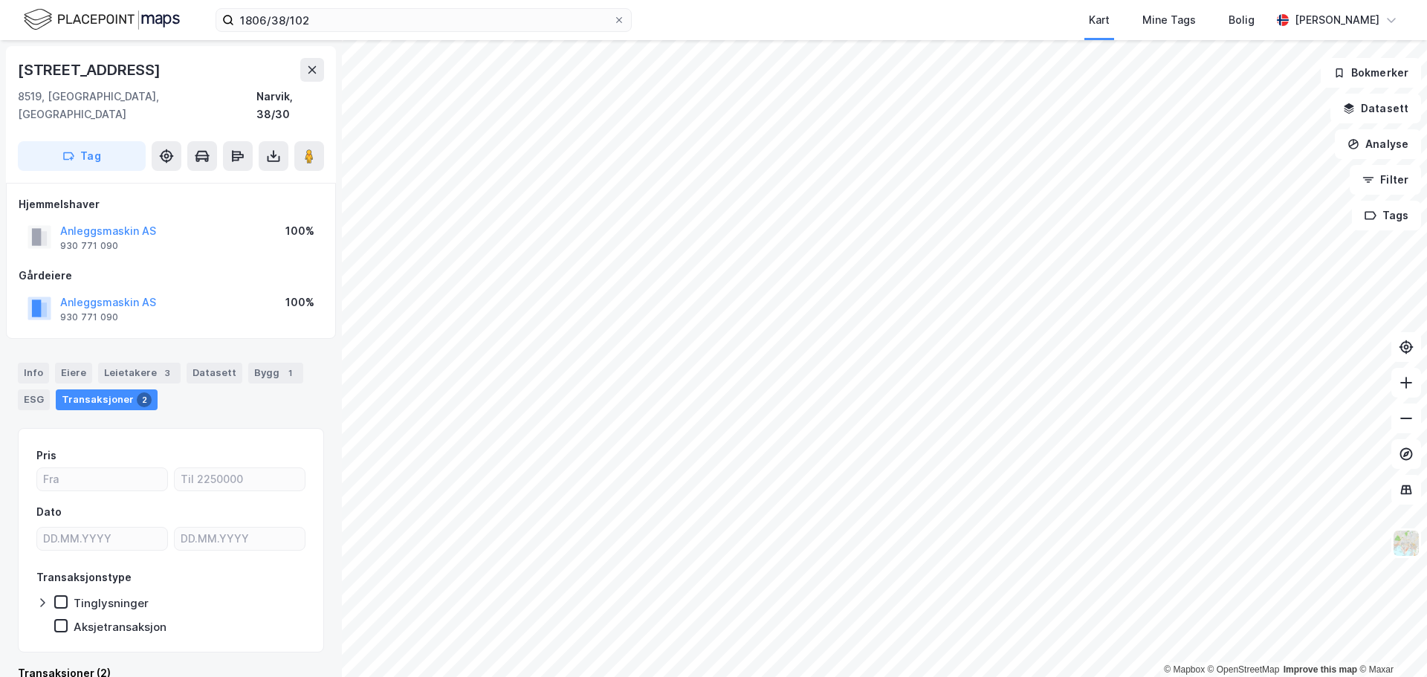
scroll to position [297, 0]
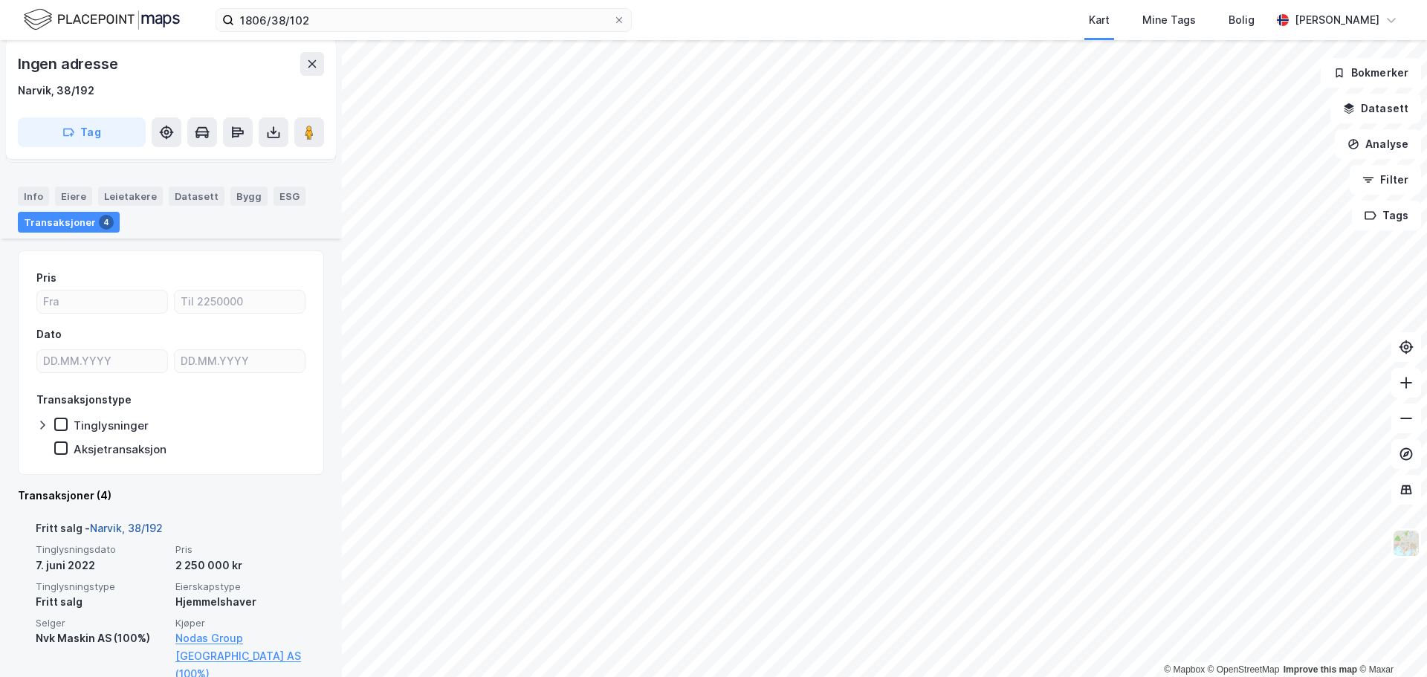
scroll to position [233, 0]
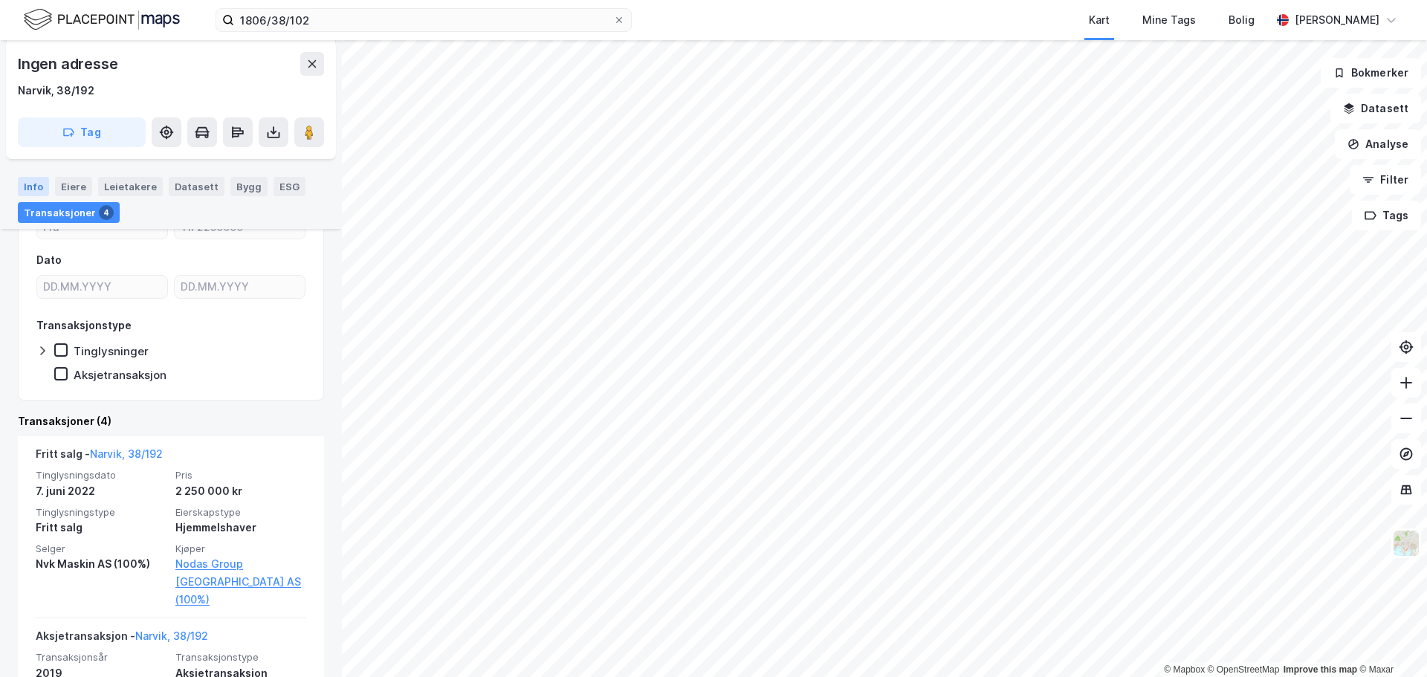
click at [31, 189] on div "Info" at bounding box center [33, 186] width 31 height 19
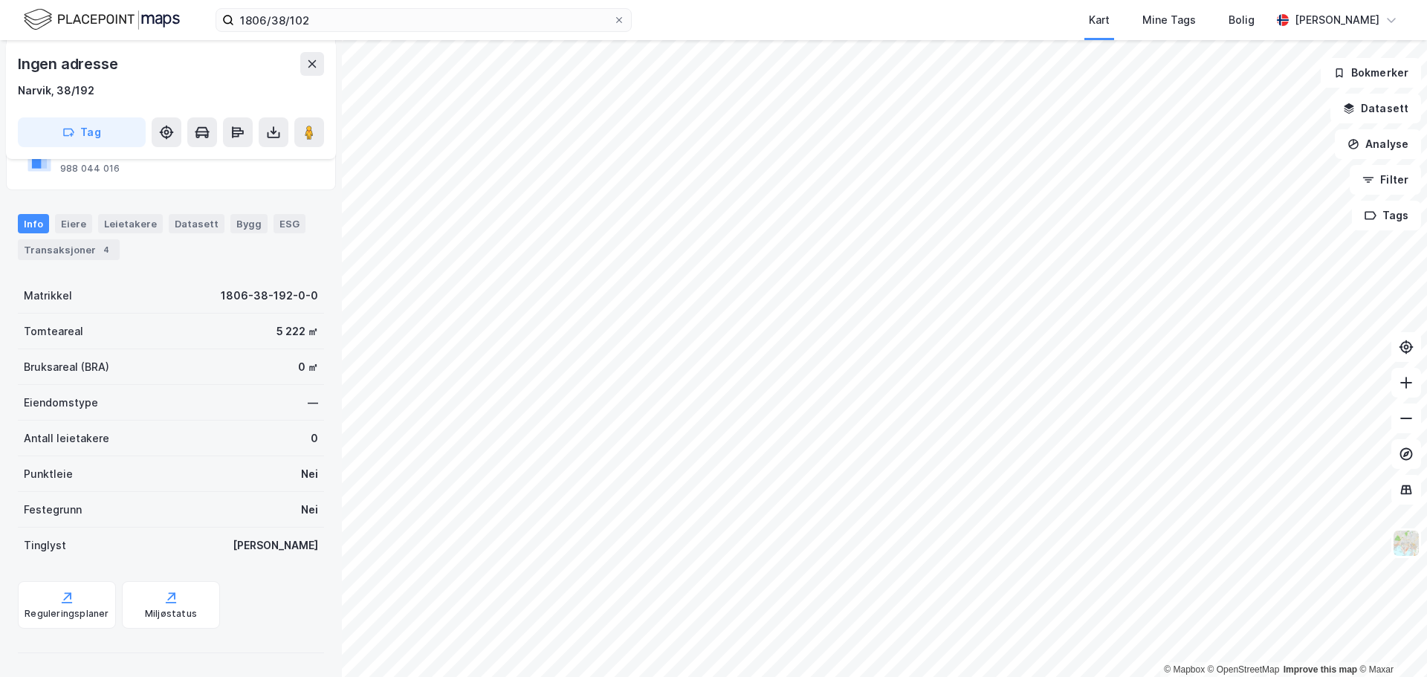
click at [82, 242] on div "Transaksjoner 4" at bounding box center [69, 249] width 102 height 21
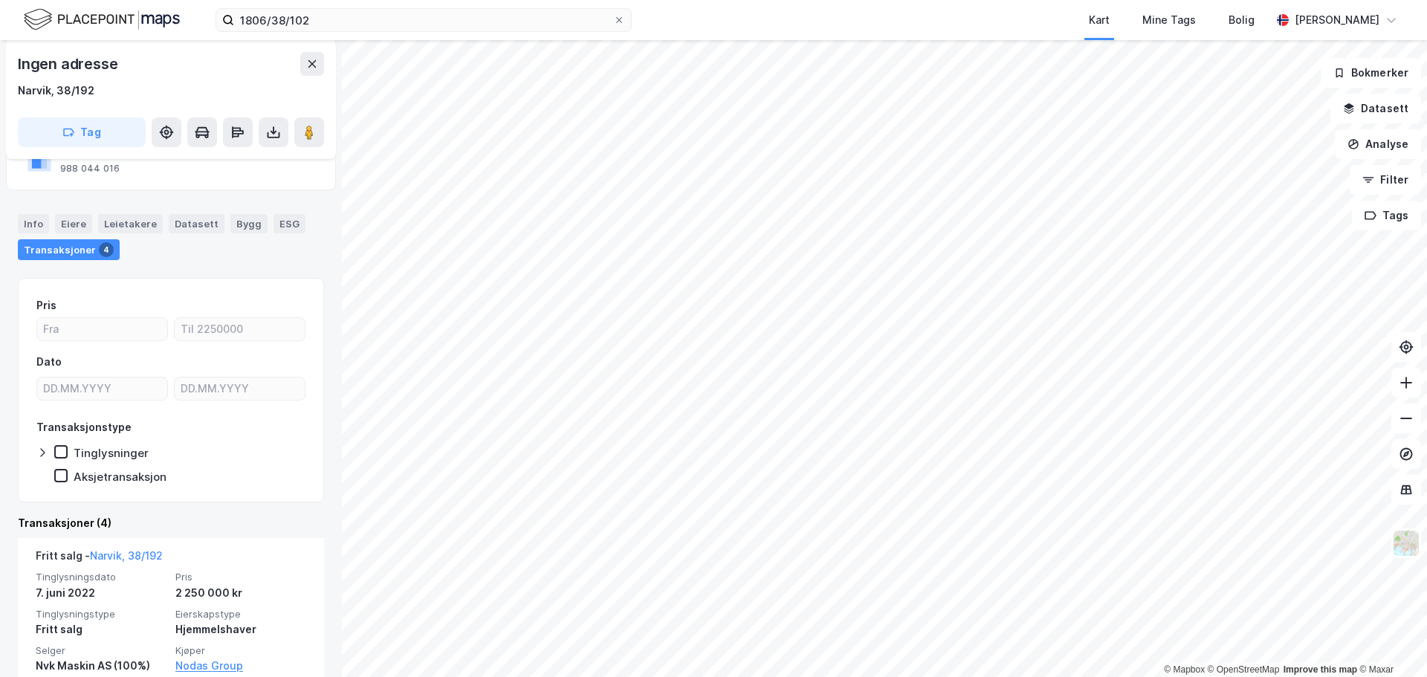
scroll to position [233, 0]
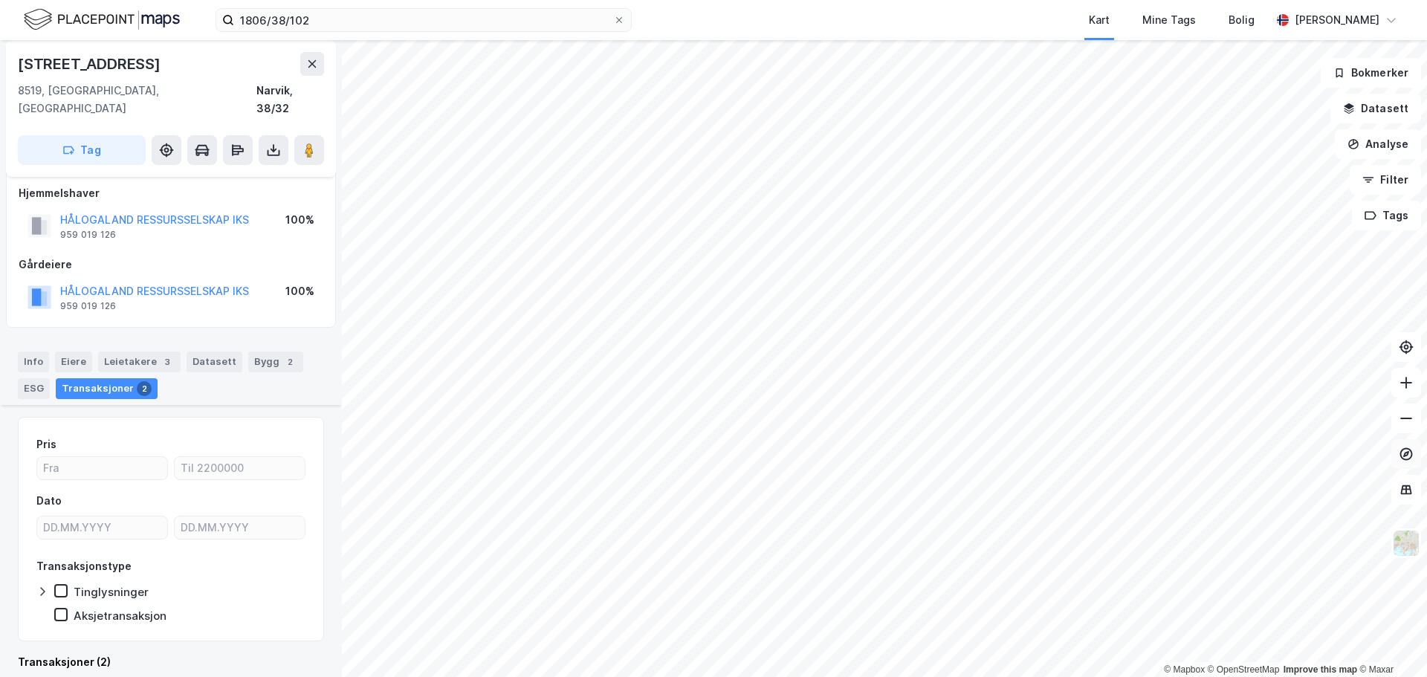
scroll to position [308, 0]
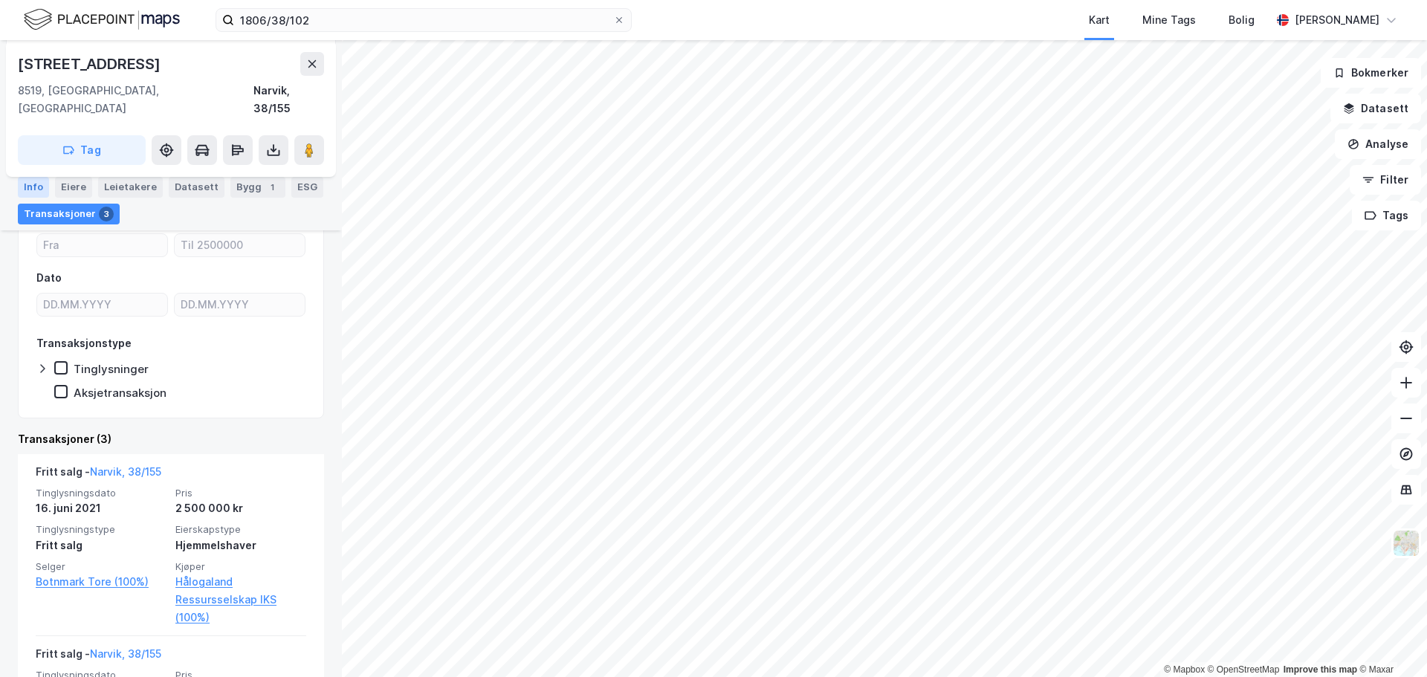
click at [36, 189] on div "Info" at bounding box center [33, 187] width 31 height 21
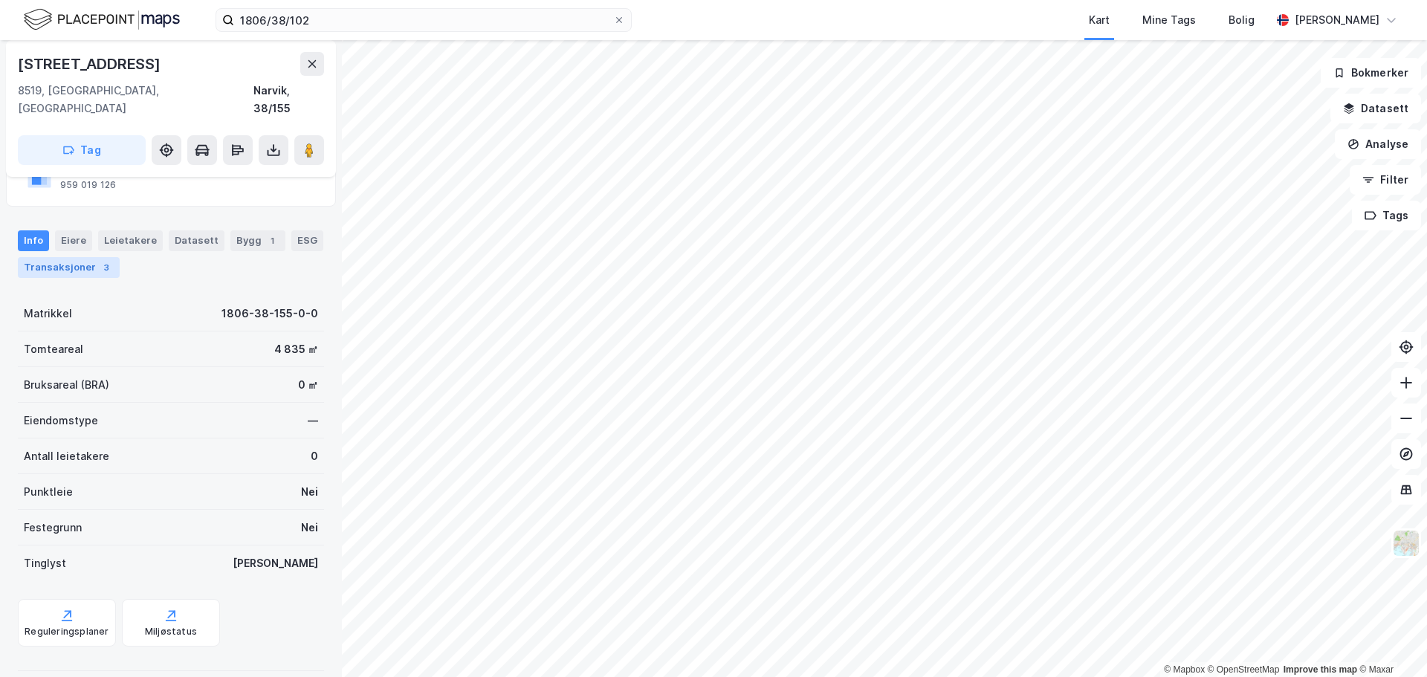
click at [106, 260] on div "3" at bounding box center [106, 267] width 15 height 15
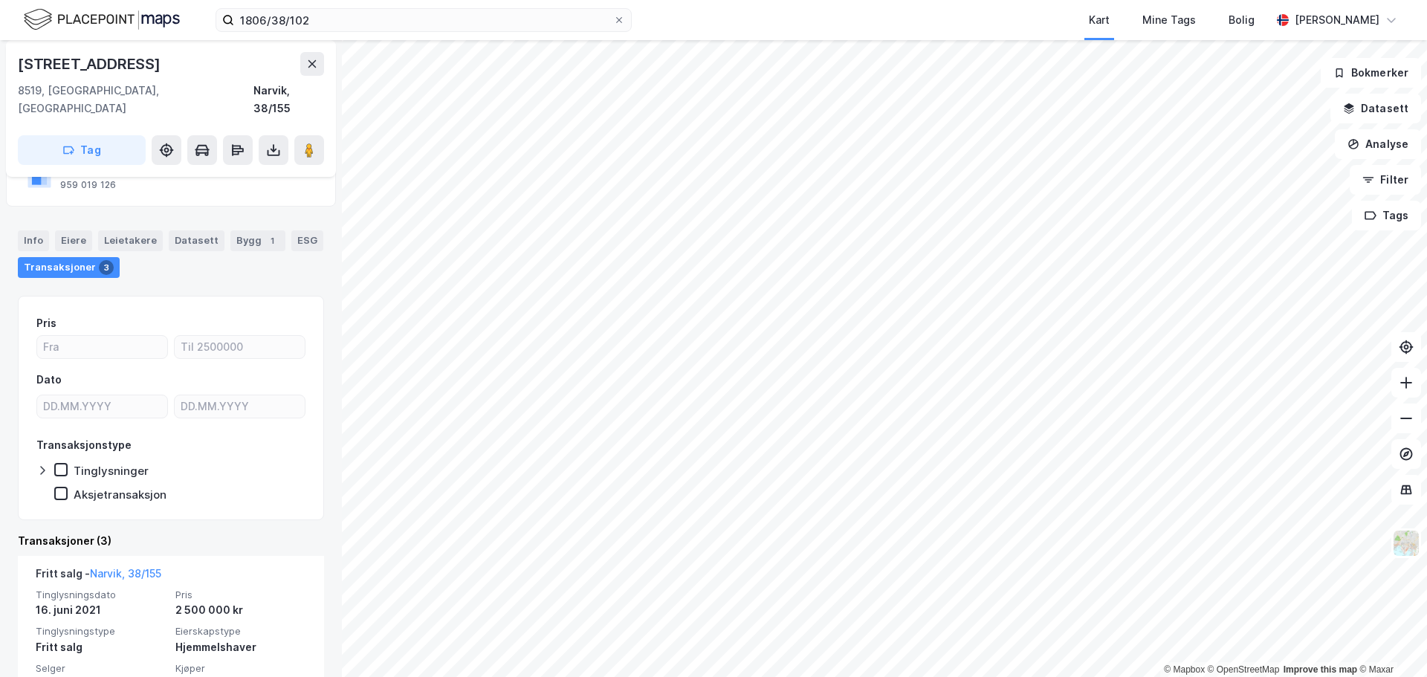
scroll to position [234, 0]
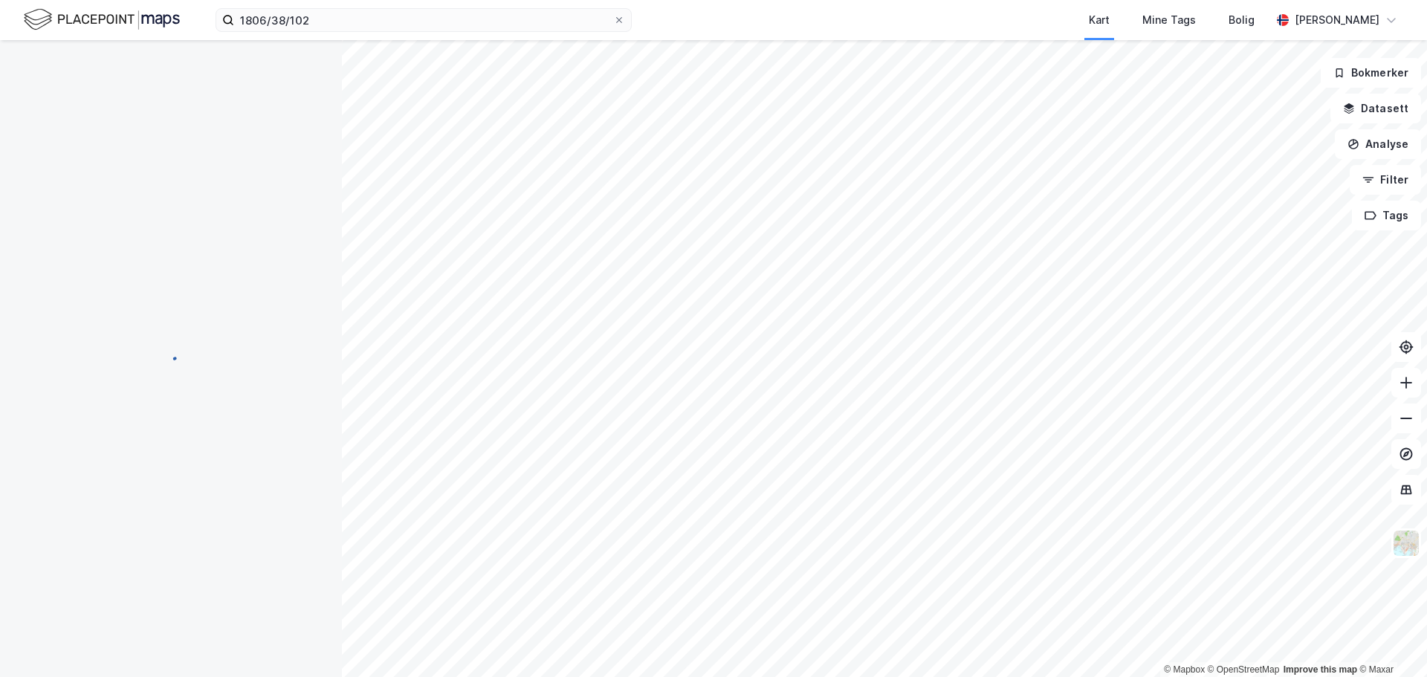
scroll to position [11, 0]
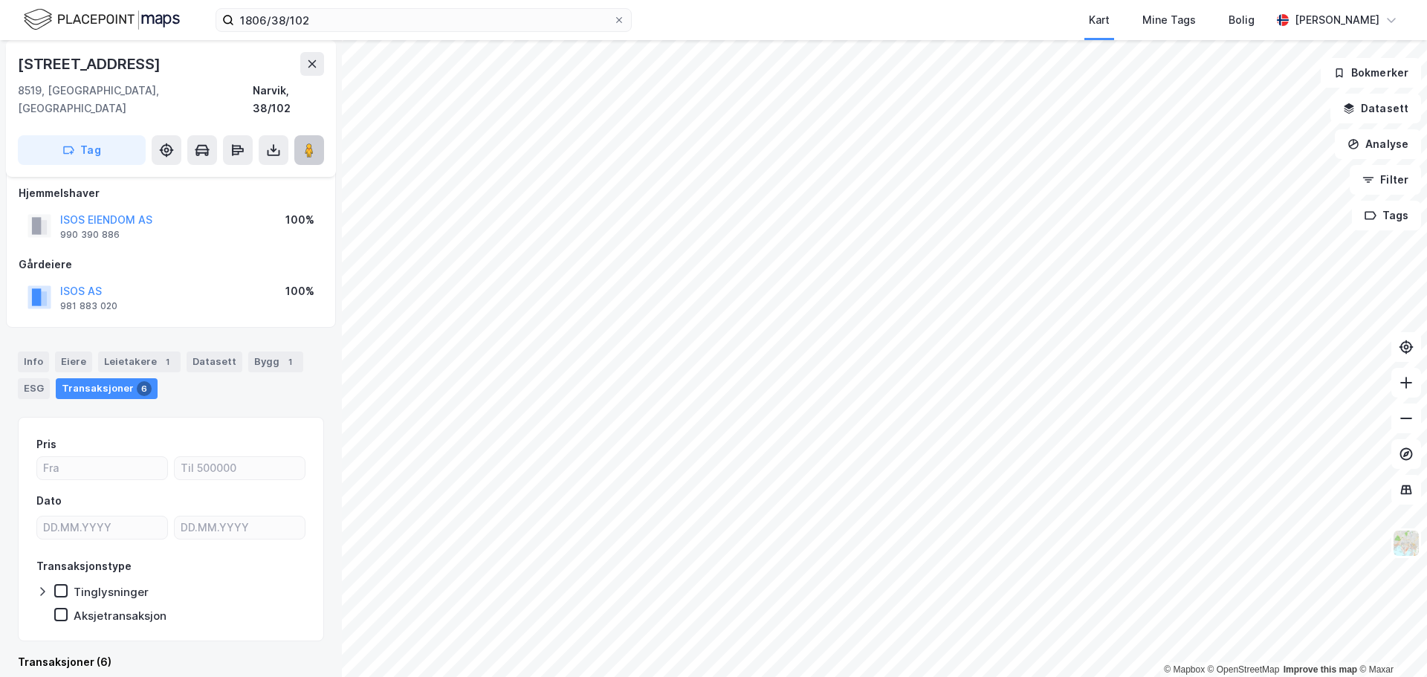
click at [304, 143] on icon at bounding box center [309, 150] width 15 height 15
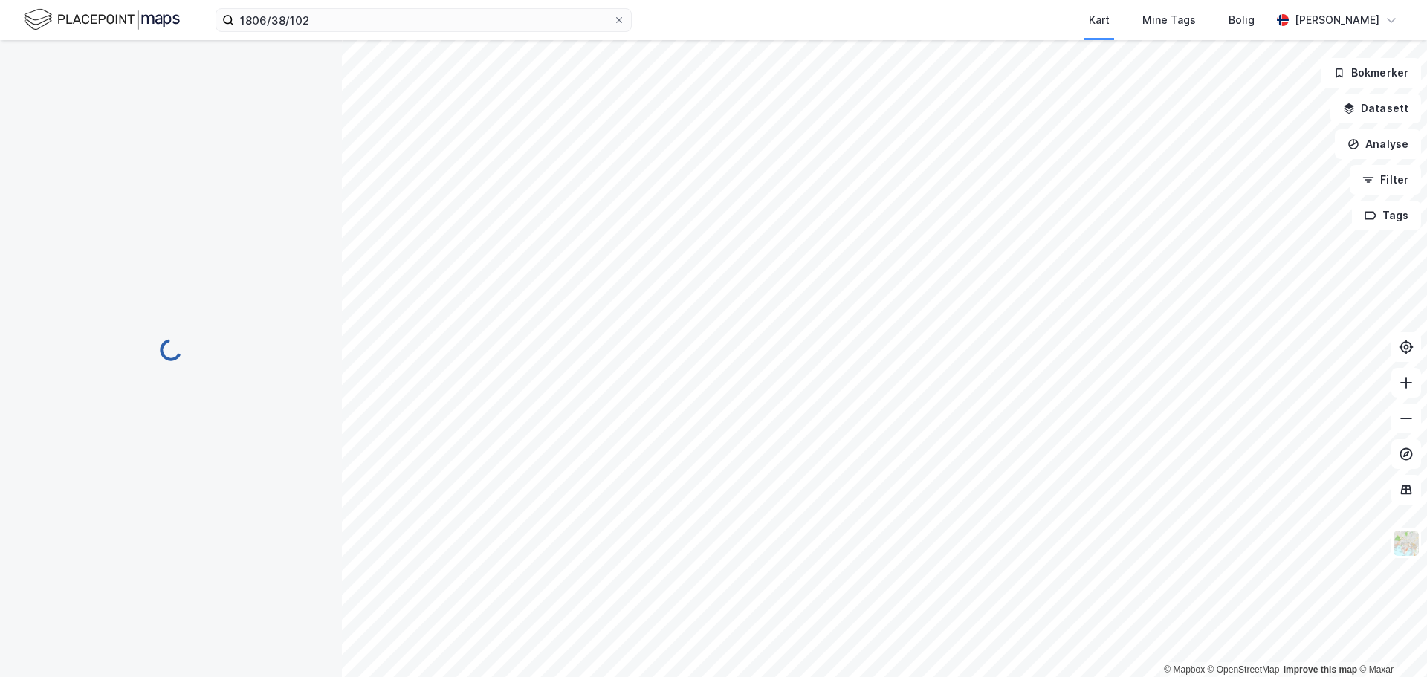
scroll to position [11, 0]
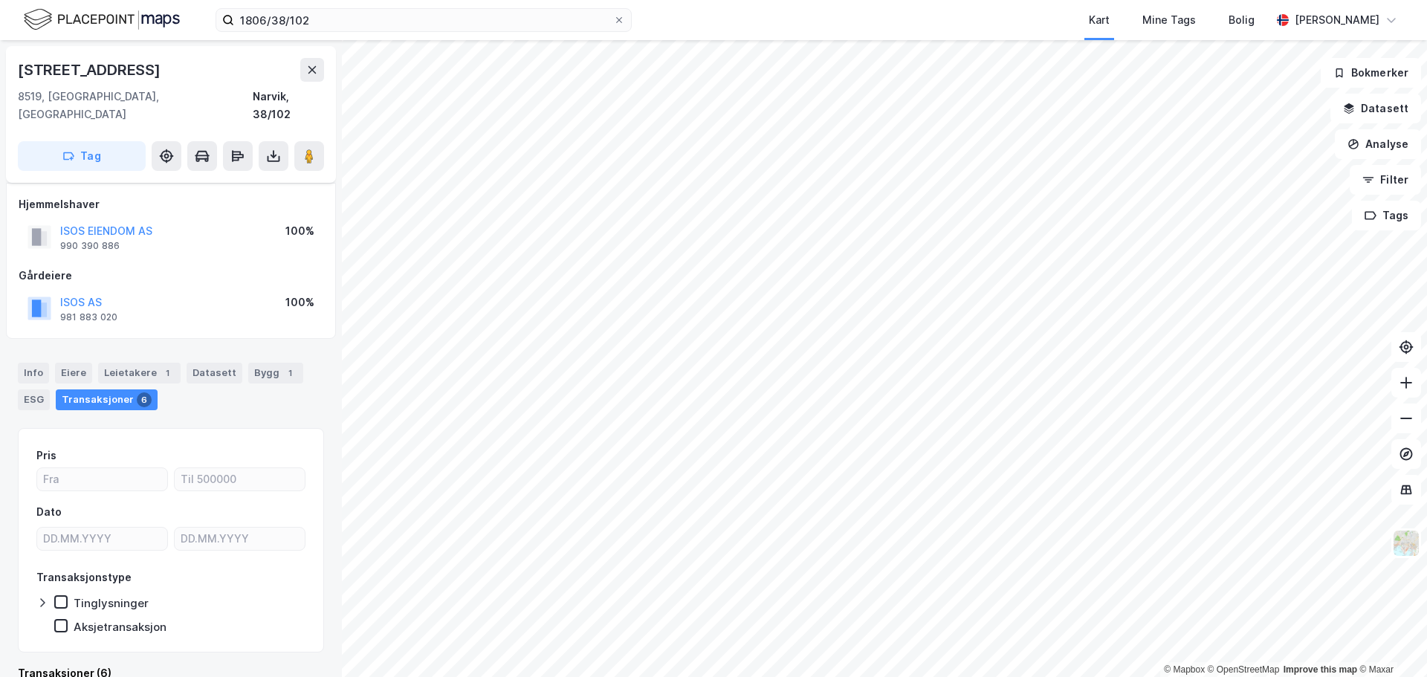
scroll to position [11, 0]
